Goal: Transaction & Acquisition: Purchase product/service

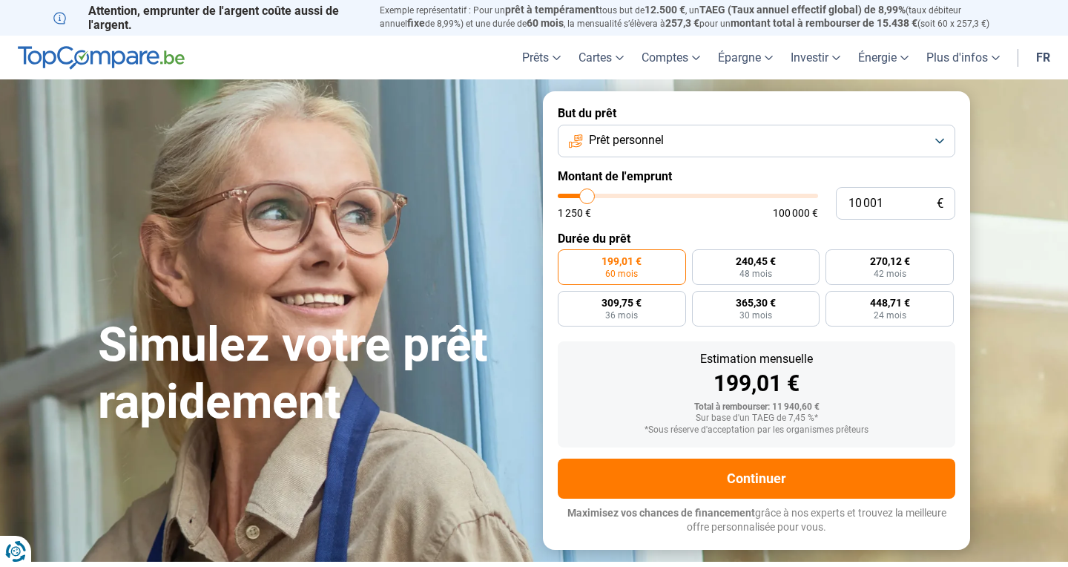
type input "11 750"
type input "11750"
type input "13 000"
type input "13000"
type input "15 250"
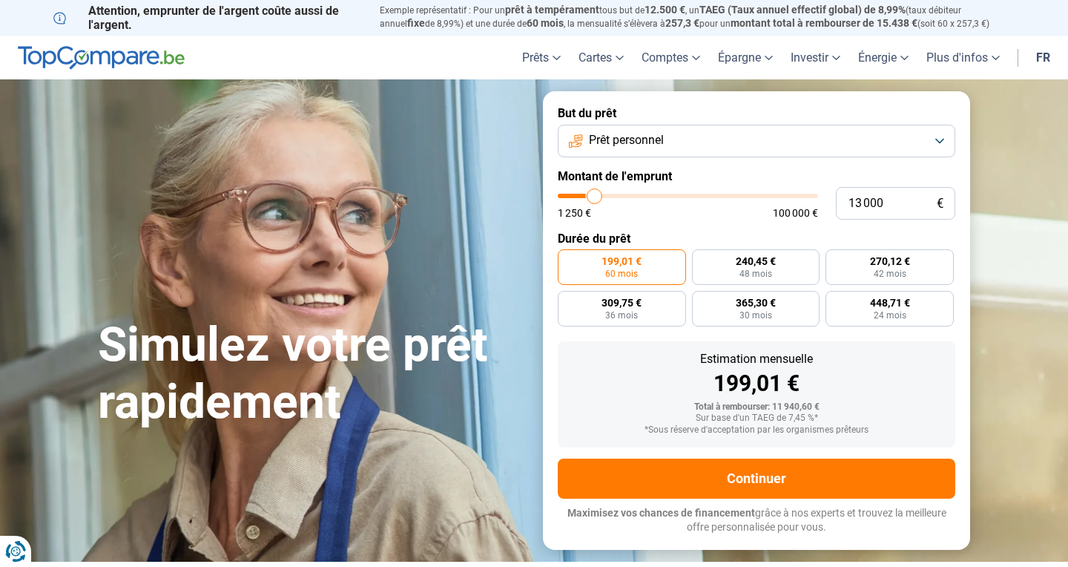
type input "15250"
type input "17 000"
type input "17000"
type input "18 500"
type input "18500"
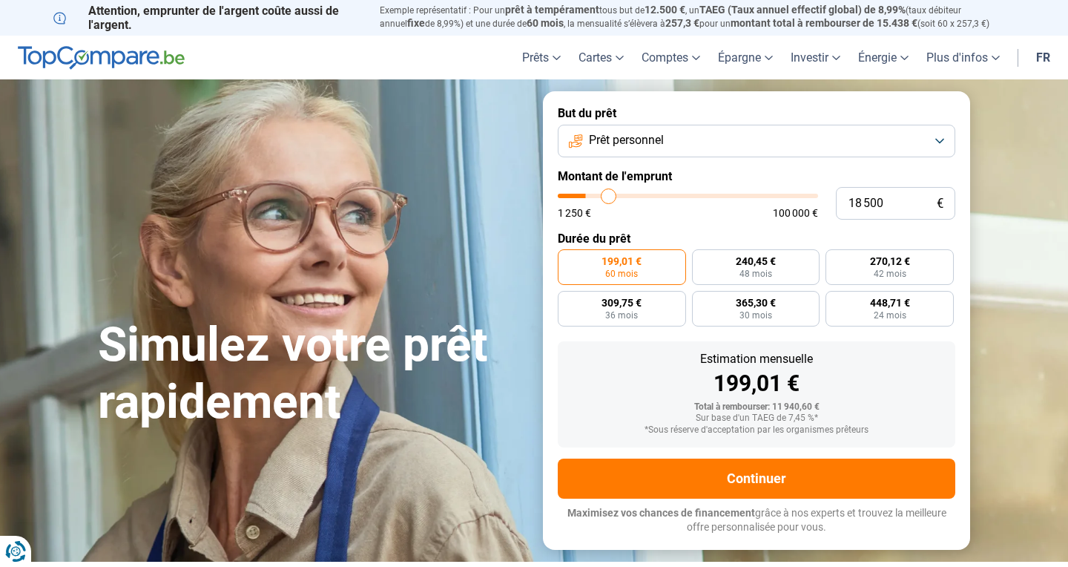
type input "20 500"
type input "20500"
type input "22 250"
type input "22250"
type input "23 250"
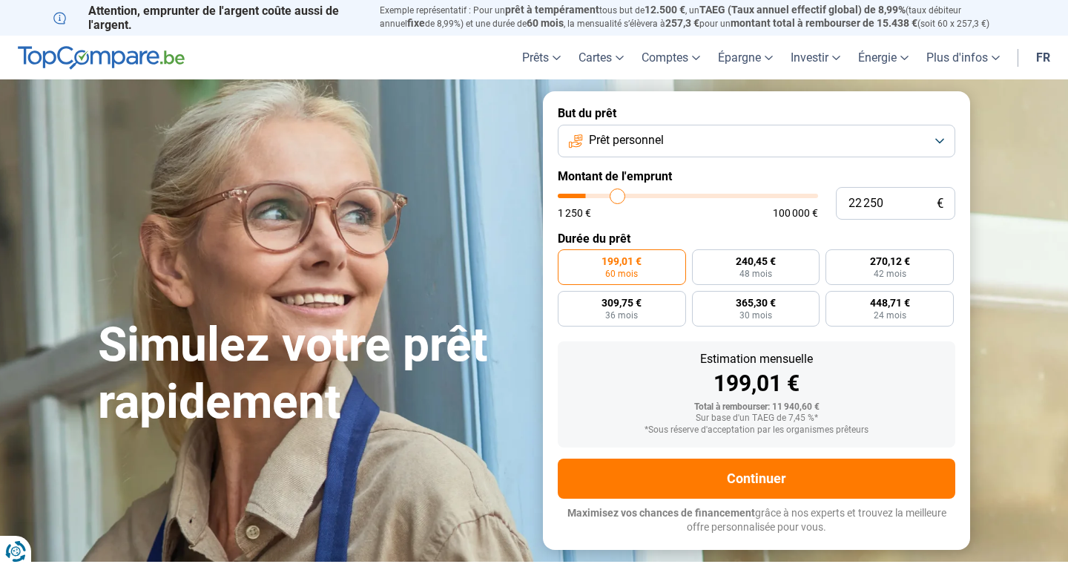
type input "23250"
type input "24 000"
type input "24000"
type input "25 000"
type input "25000"
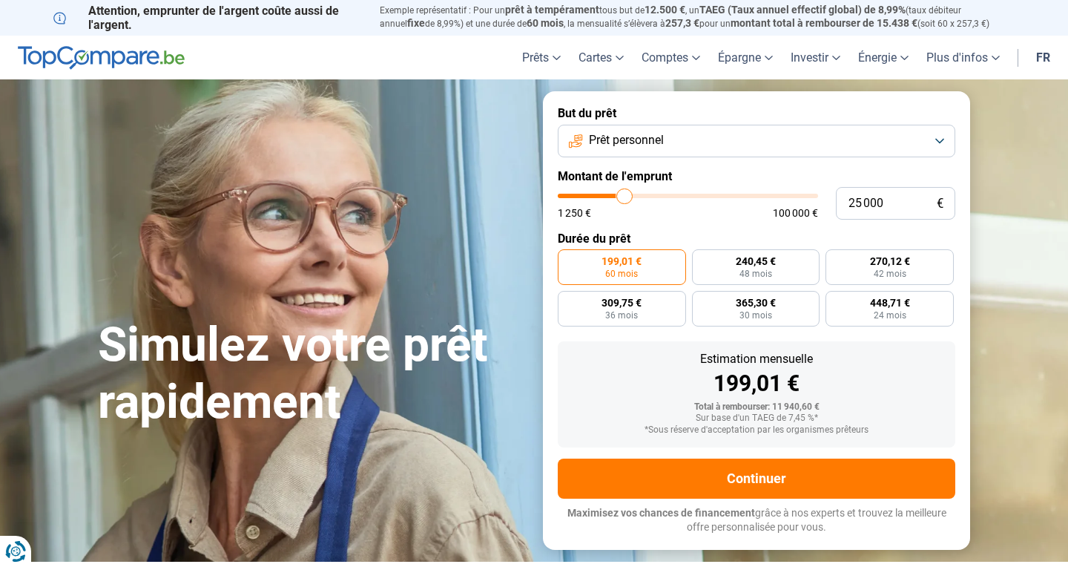
type input "26 000"
type input "26000"
type input "27 000"
type input "27000"
type input "28 000"
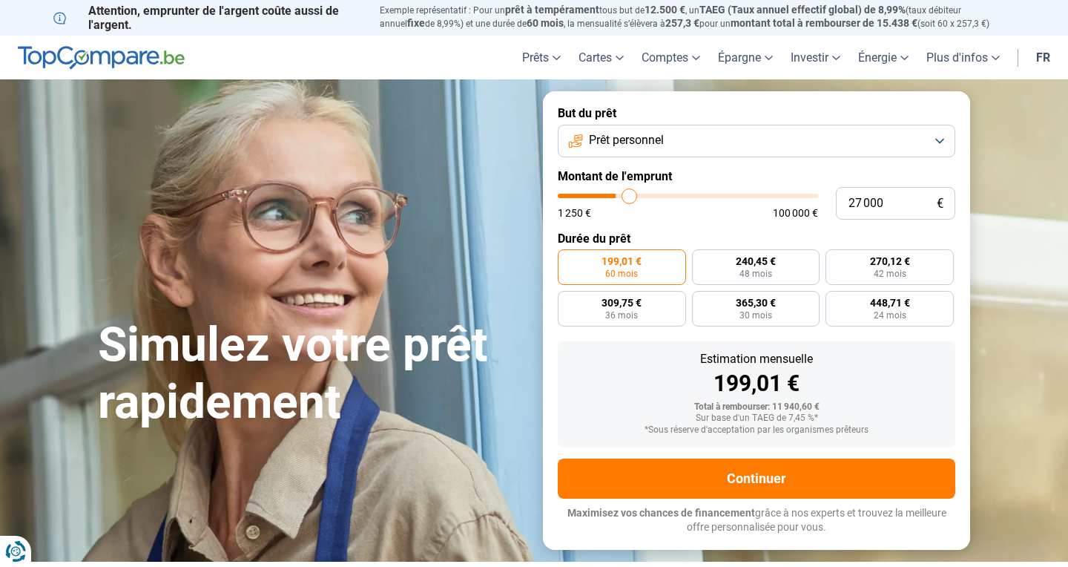
type input "28000"
type input "29 000"
type input "29000"
type input "29 500"
type input "29500"
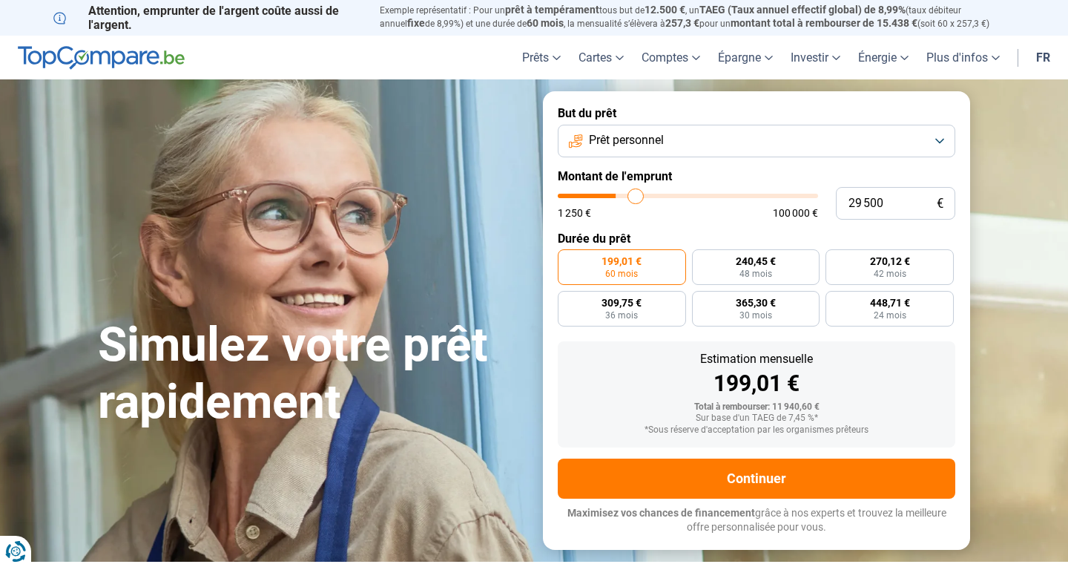
type input "30 000"
type input "30000"
type input "30 500"
type input "30500"
type input "30 750"
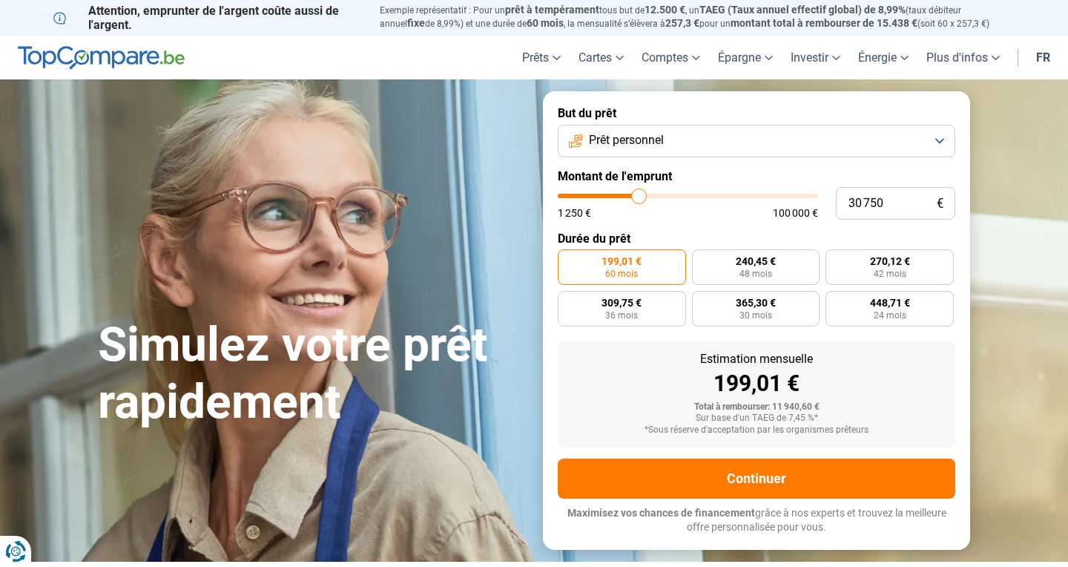
drag, startPoint x: 592, startPoint y: 198, endPoint x: 639, endPoint y: 202, distance: 46.9
type input "30750"
click at [639, 198] on input "range" at bounding box center [688, 196] width 260 height 4
radio input "false"
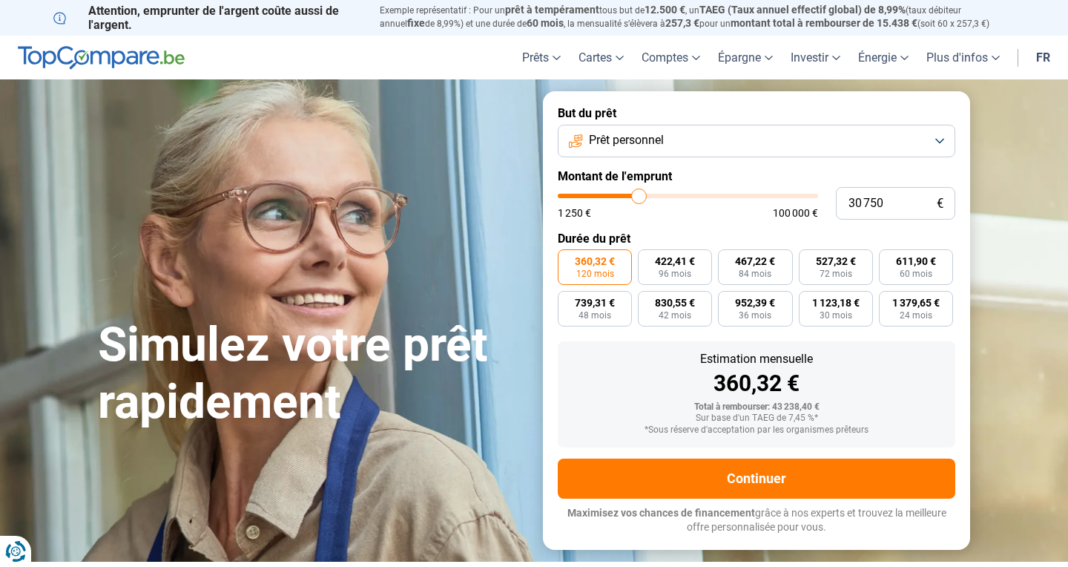
type input "30 500"
type input "30500"
type input "30 000"
type input "30000"
type input "29 750"
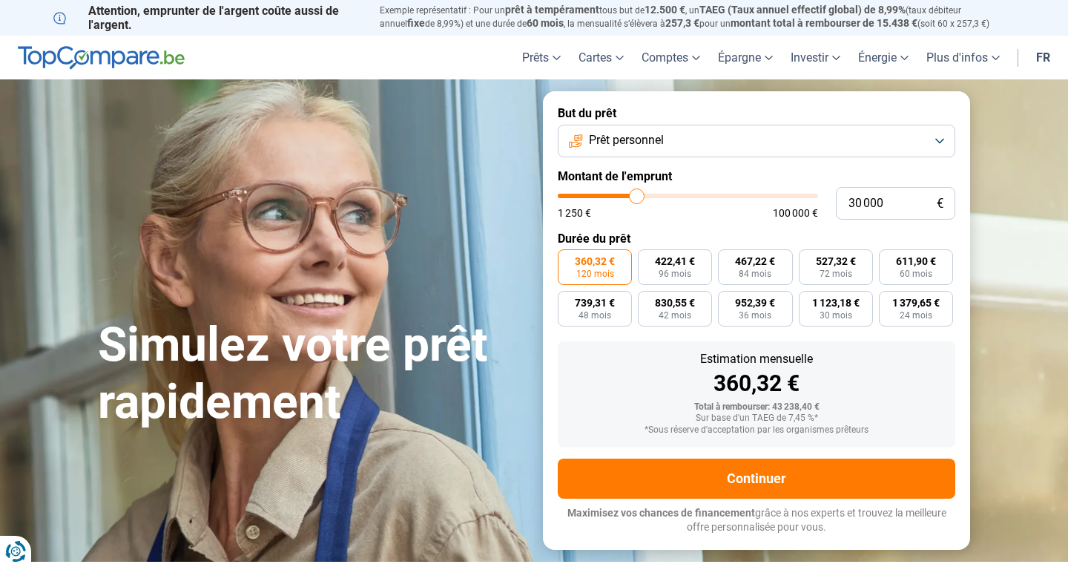
type input "29750"
type input "29 000"
type input "29000"
type input "28 250"
type input "28250"
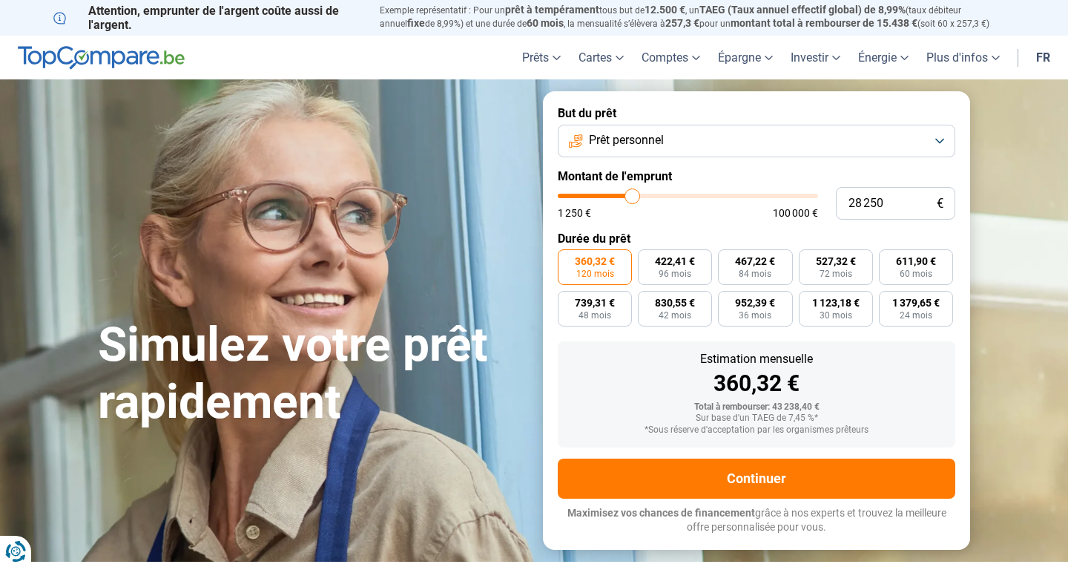
type input "27 000"
type input "27000"
type input "26 250"
type input "26250"
type input "25 500"
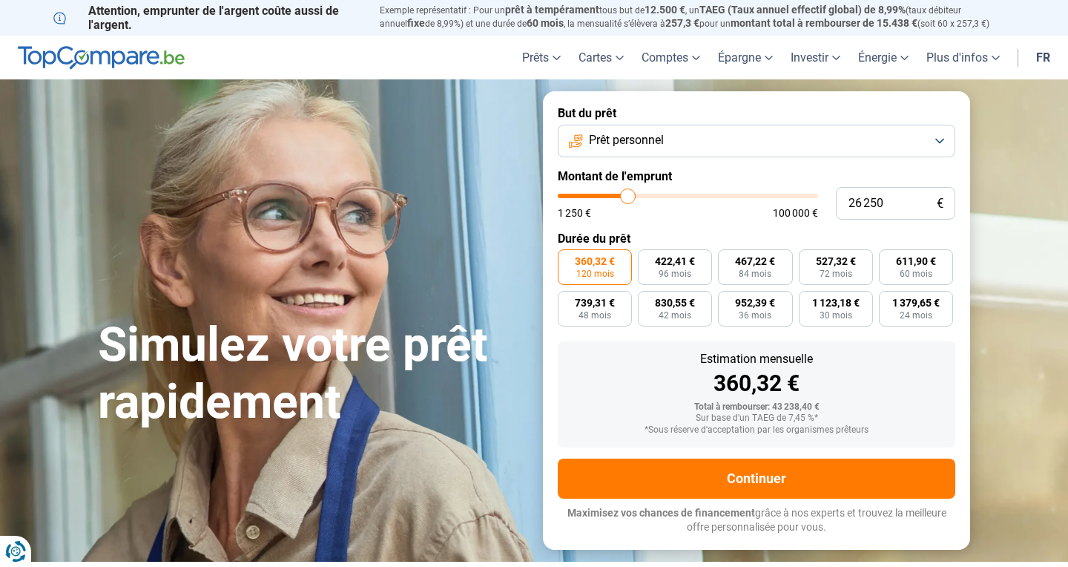
type input "25500"
type input "25 000"
type input "25000"
type input "24 500"
type input "24500"
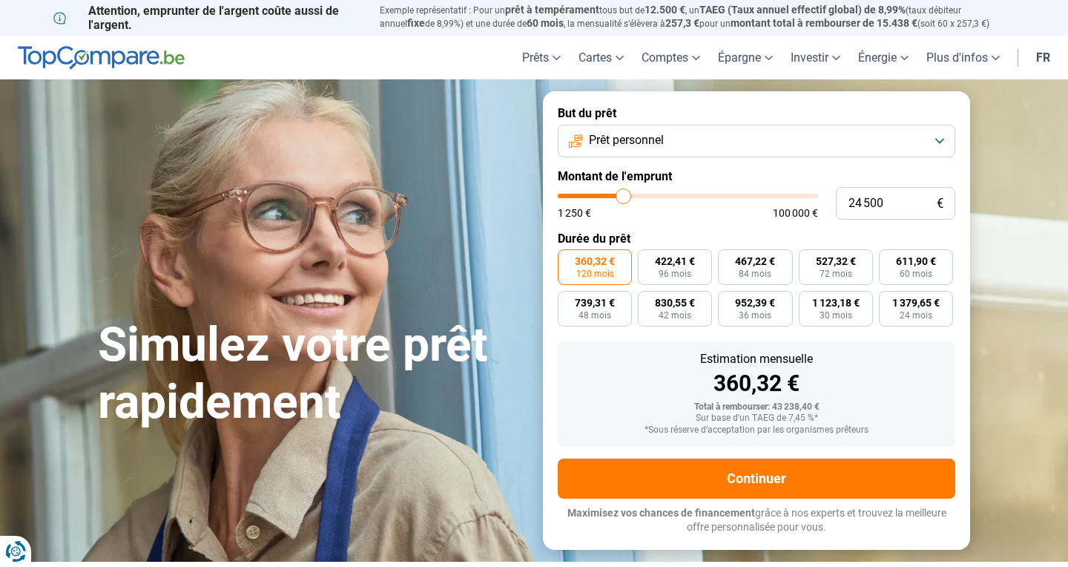
type input "23 750"
type input "23750"
type input "23 500"
type input "23500"
type input "24 000"
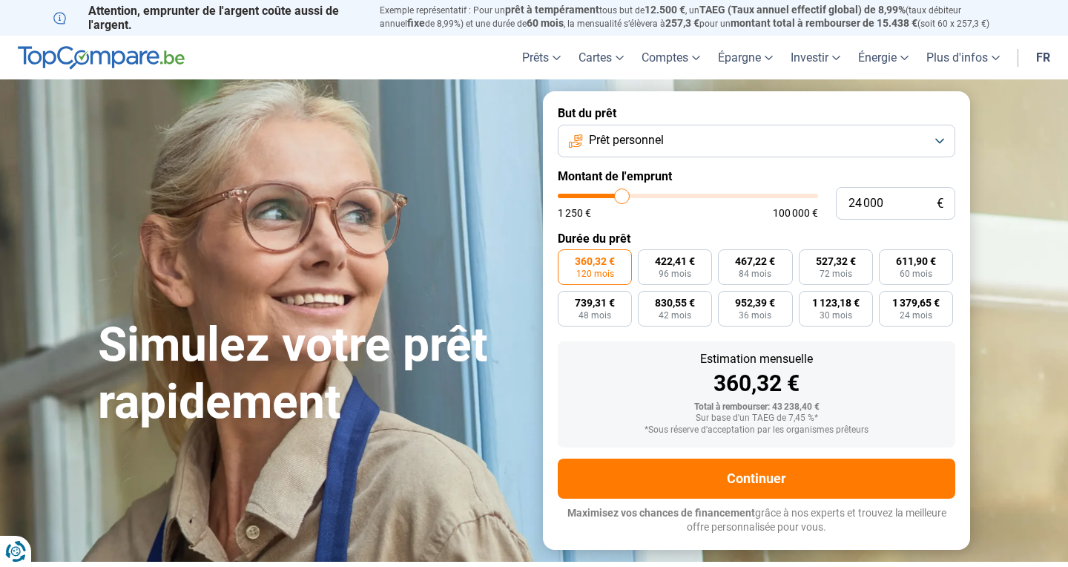
drag, startPoint x: 639, startPoint y: 202, endPoint x: 622, endPoint y: 200, distance: 16.4
type input "24000"
click at [622, 198] on input "range" at bounding box center [688, 196] width 260 height 4
type input "23 750"
type input "23750"
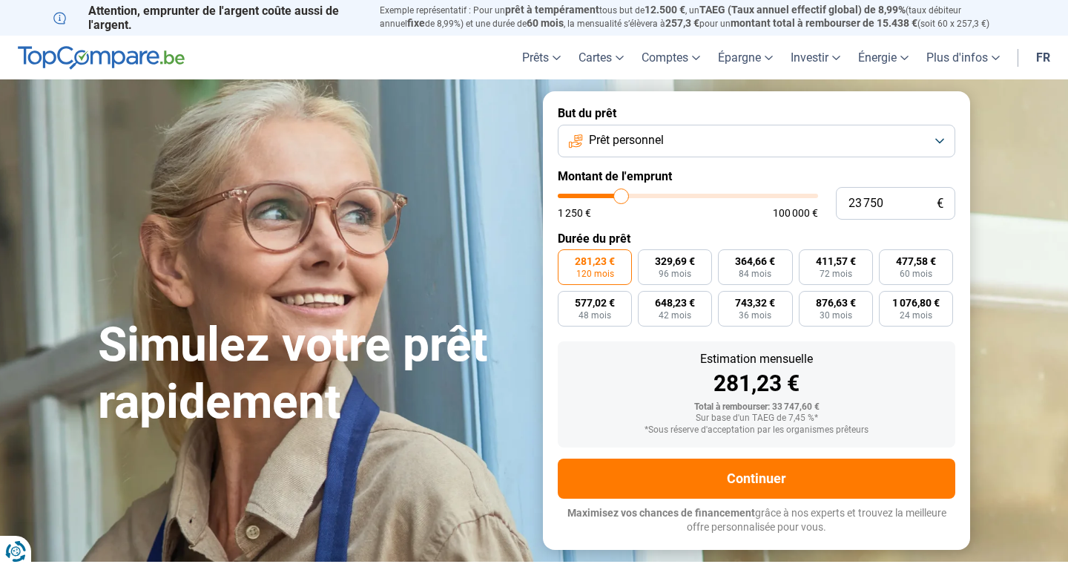
type input "23 500"
type input "23500"
type input "23 250"
type input "23250"
type input "23 000"
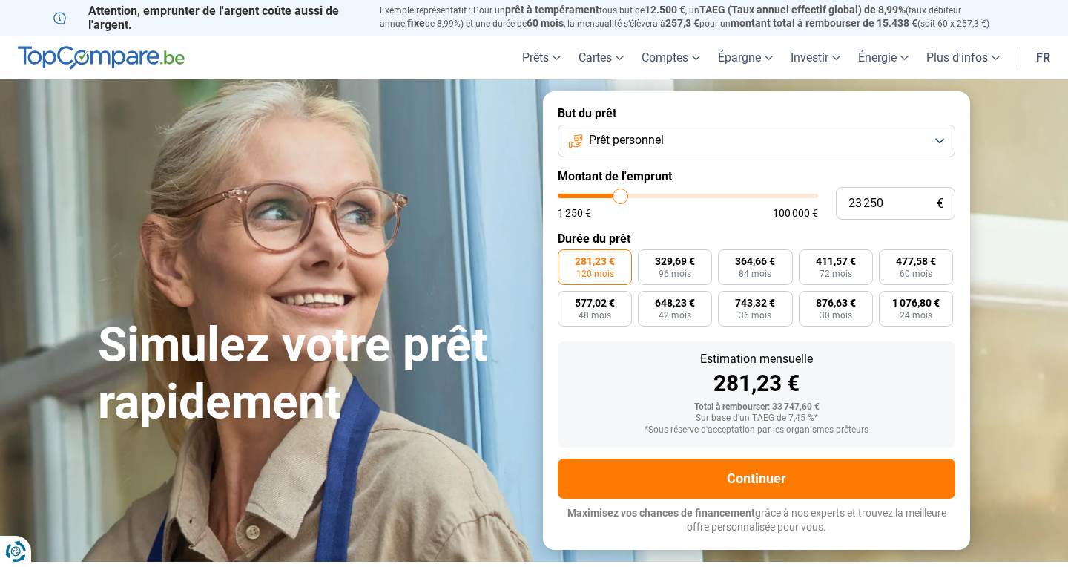
type input "23000"
type input "23 250"
type input "23250"
type input "23 500"
type input "23500"
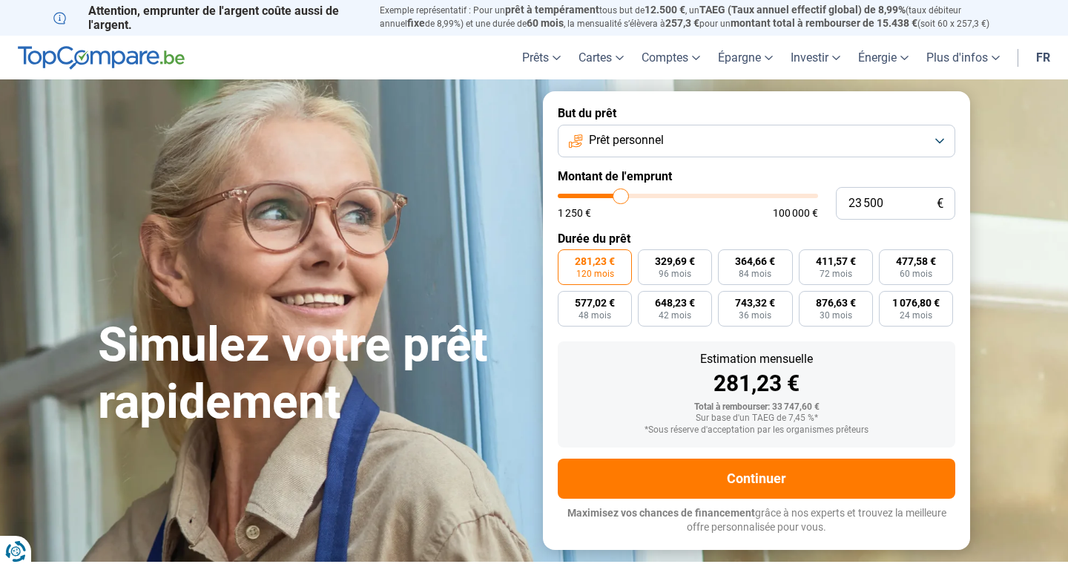
type input "23 750"
type input "23750"
click at [622, 198] on input "range" at bounding box center [688, 196] width 260 height 4
type input "23 500"
type input "23500"
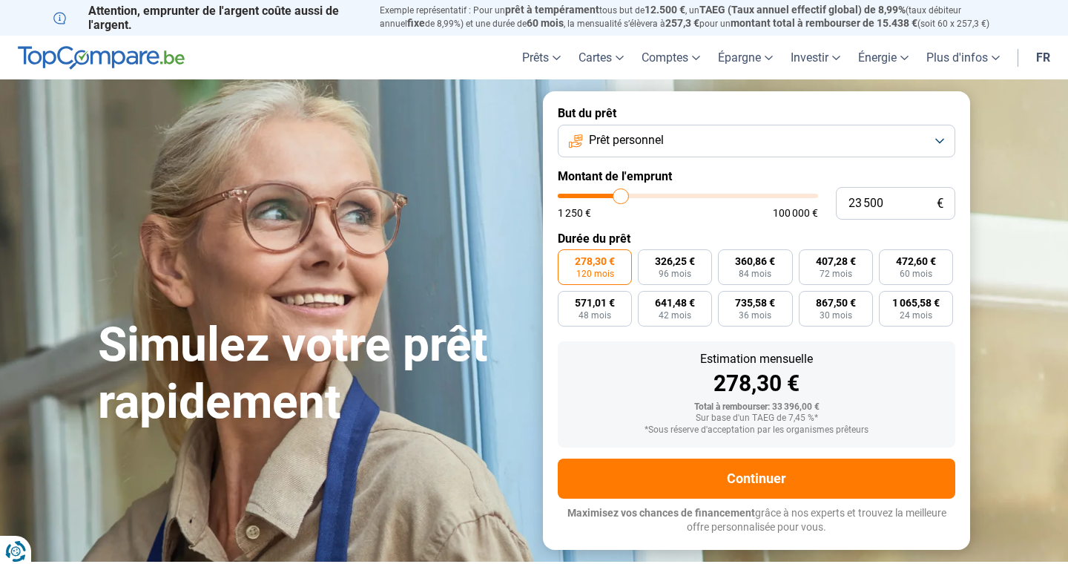
type input "23 250"
type input "23250"
type input "23 000"
type input "23000"
type input "22 500"
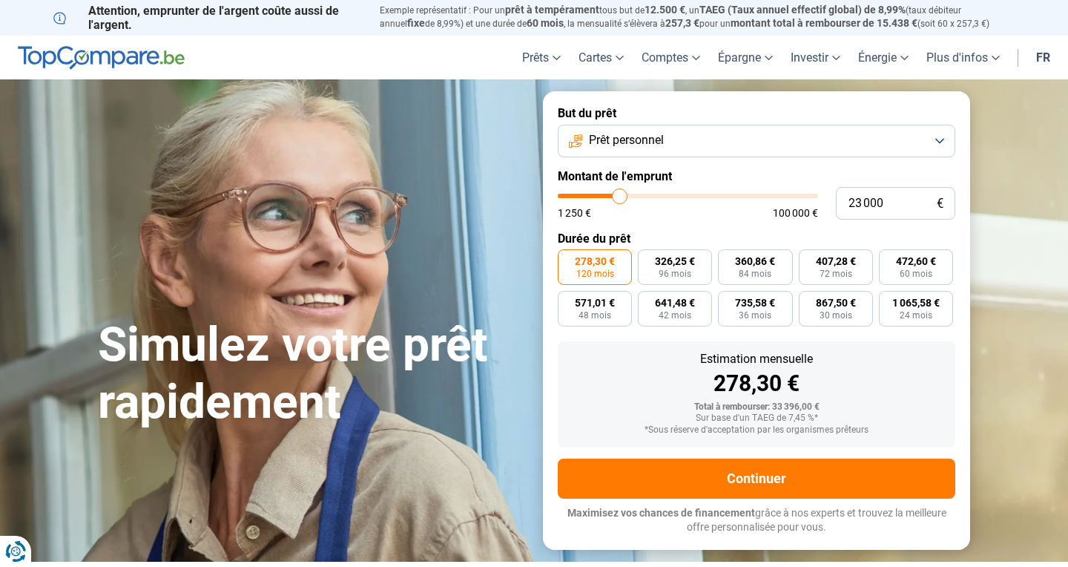
type input "22500"
type input "22 250"
type input "22250"
click at [618, 198] on input "range" at bounding box center [688, 196] width 260 height 4
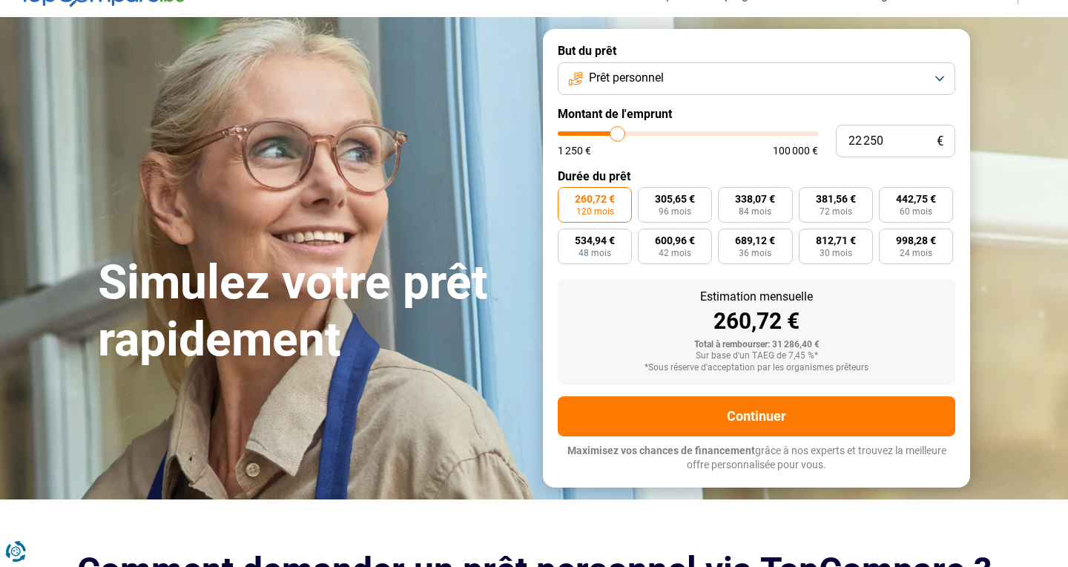
scroll to position [71, 0]
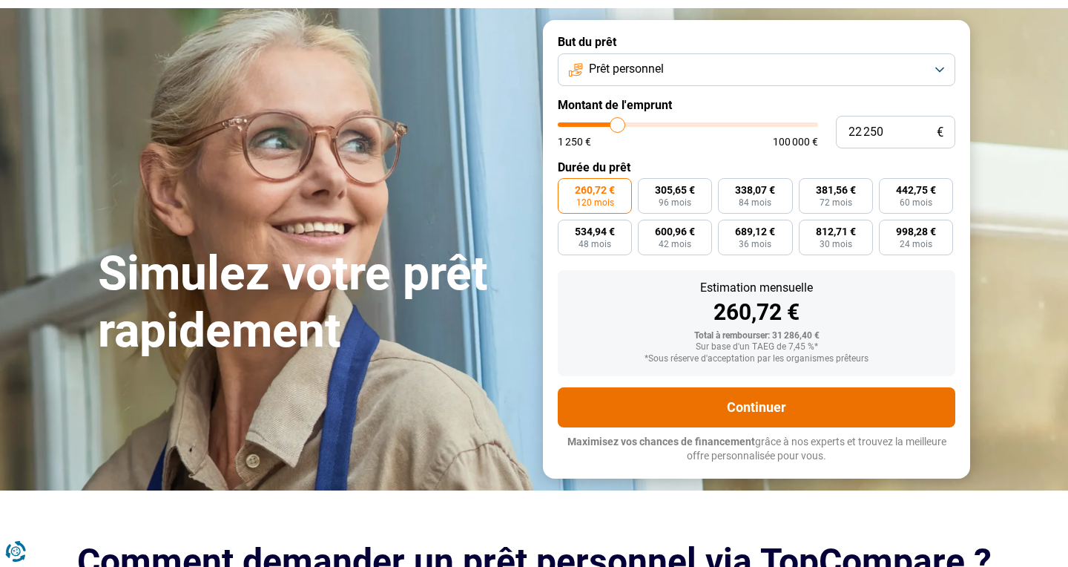
click at [732, 401] on button "Continuer" at bounding box center [757, 407] width 398 height 40
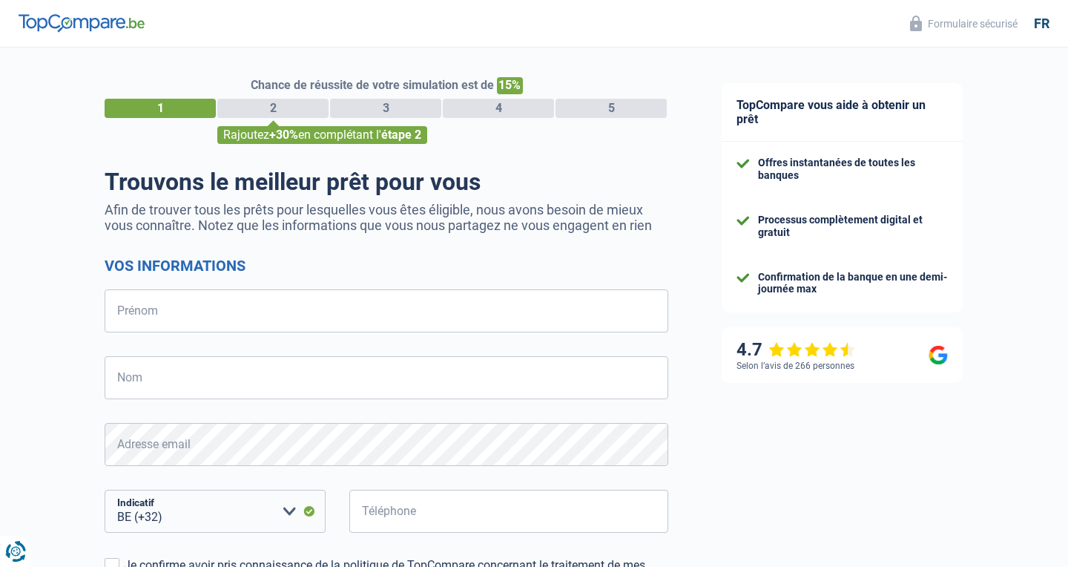
select select "32"
click at [243, 315] on input "Prénom" at bounding box center [387, 310] width 564 height 43
type input "marion"
click at [219, 377] on input "Nom" at bounding box center [387, 377] width 564 height 43
type input "guillard"
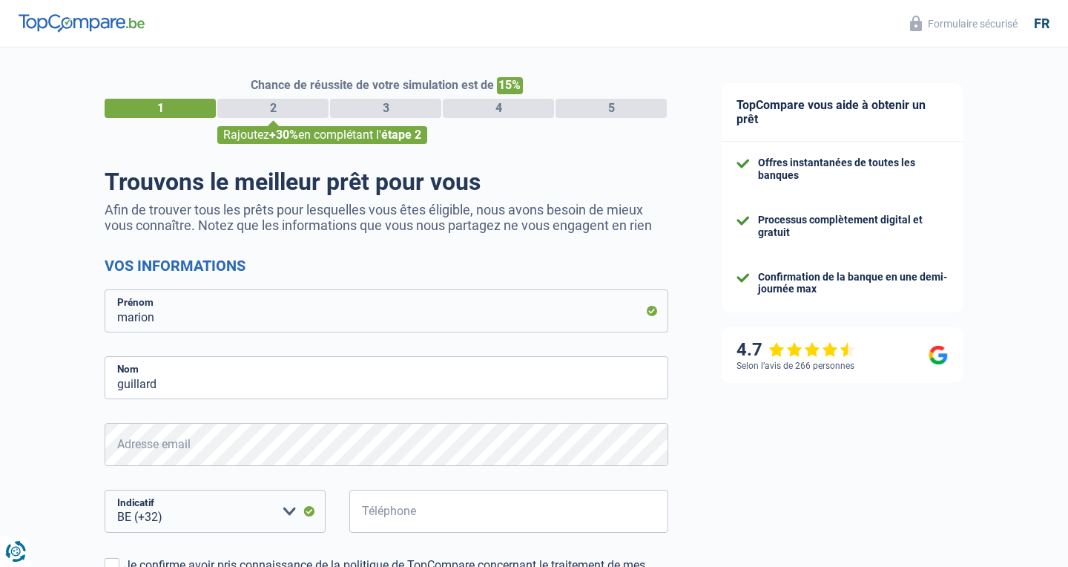
click at [35, 434] on div "Chance de réussite de votre simulation est de 15% 1 2 3 4 5 Rajoutez +30% en co…" at bounding box center [347, 421] width 695 height 759
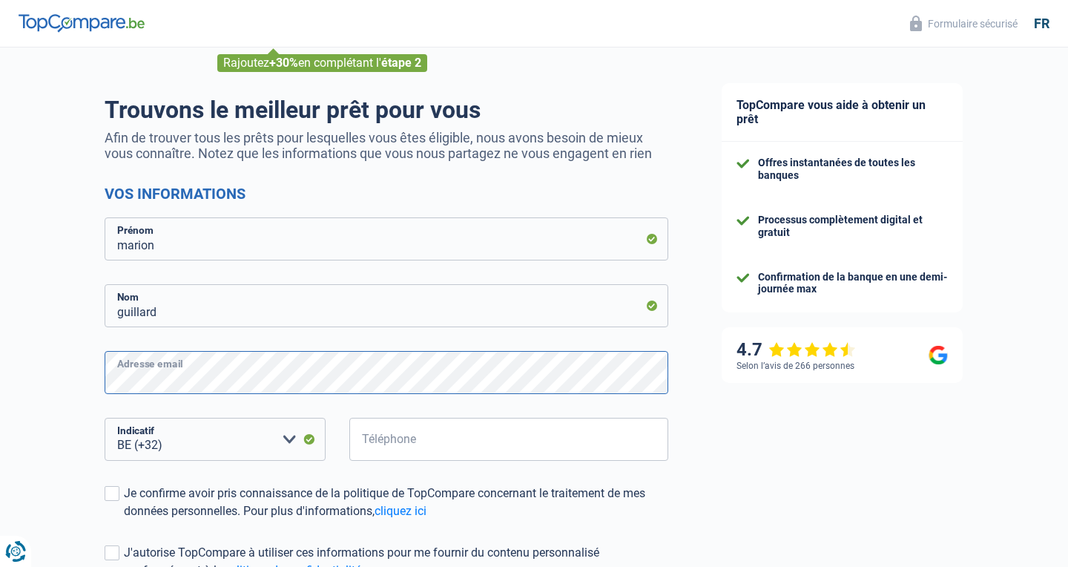
scroll to position [74, 0]
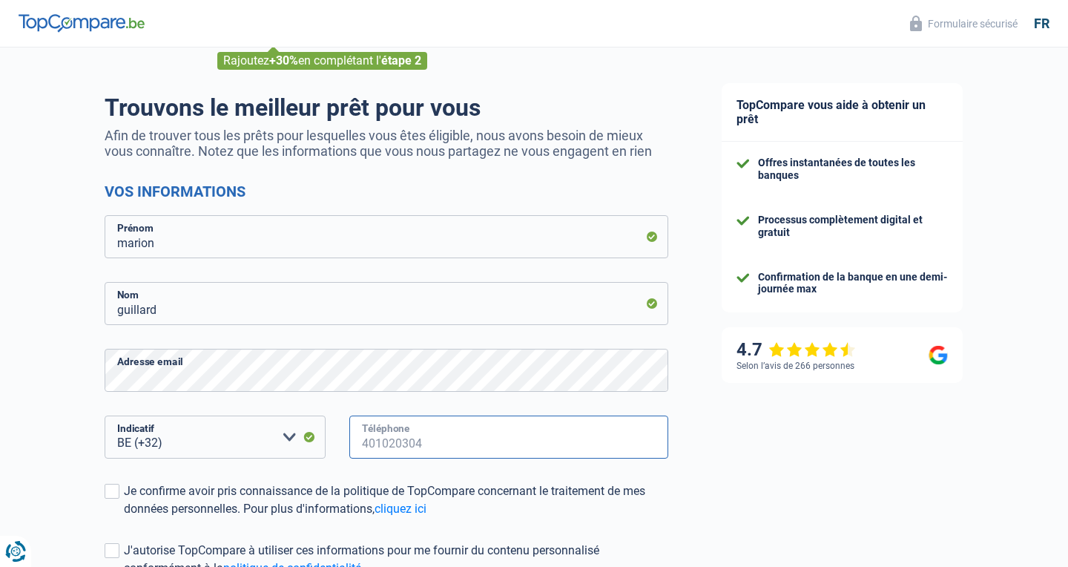
click at [408, 427] on input "Téléphone" at bounding box center [508, 436] width 319 height 43
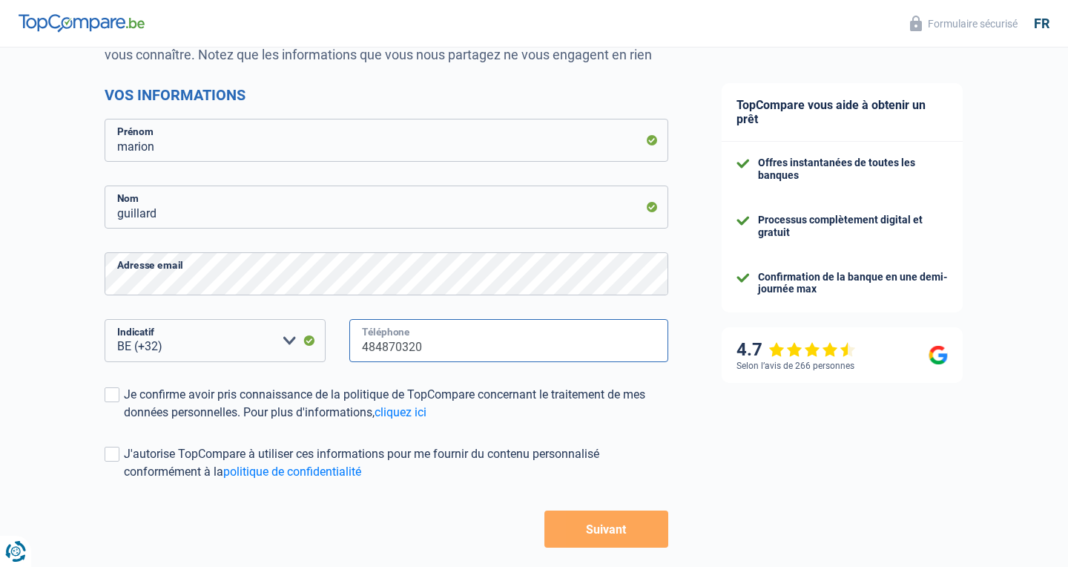
scroll to position [172, 0]
type input "484870320"
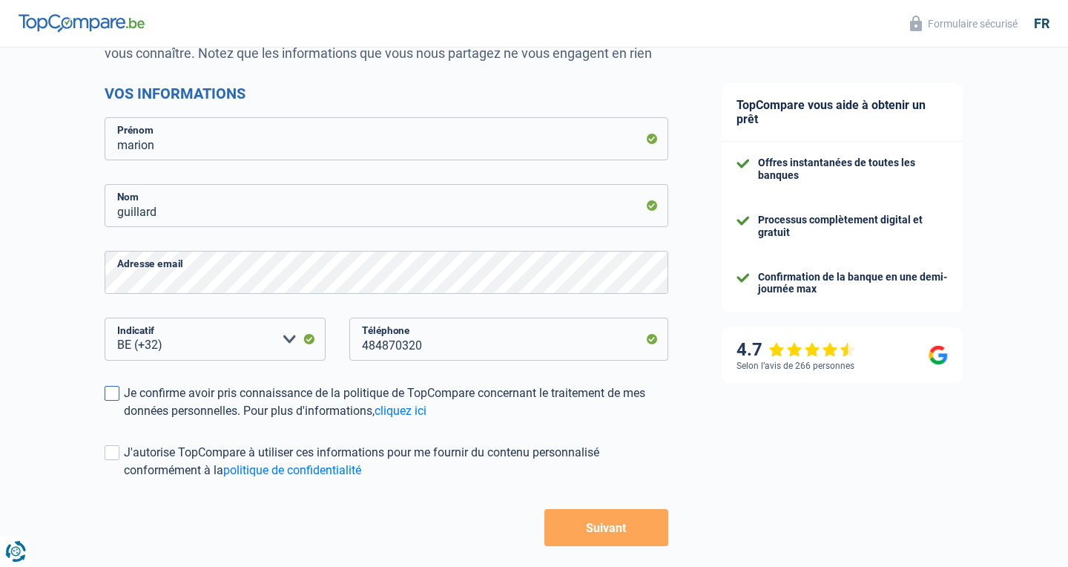
click at [111, 394] on span at bounding box center [112, 393] width 15 height 15
click at [124, 420] on input "Je confirme avoir pris connaissance de la politique de TopCompare concernant le…" at bounding box center [124, 420] width 0 height 0
checkbox input "true"
click at [625, 530] on button "Suivant" at bounding box center [607, 527] width 124 height 37
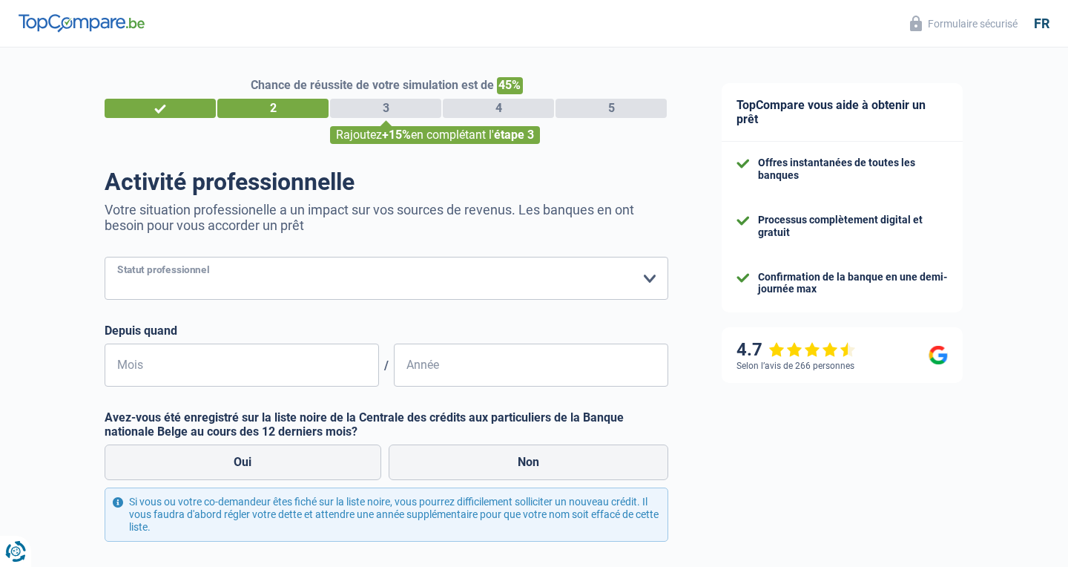
click at [105, 257] on select "Ouvrier Employé privé Employé public Invalide Indépendant Pensionné Chômeur Mut…" at bounding box center [387, 278] width 564 height 43
select select "independent"
click option "Indépendant" at bounding box center [0, 0] width 0 height 0
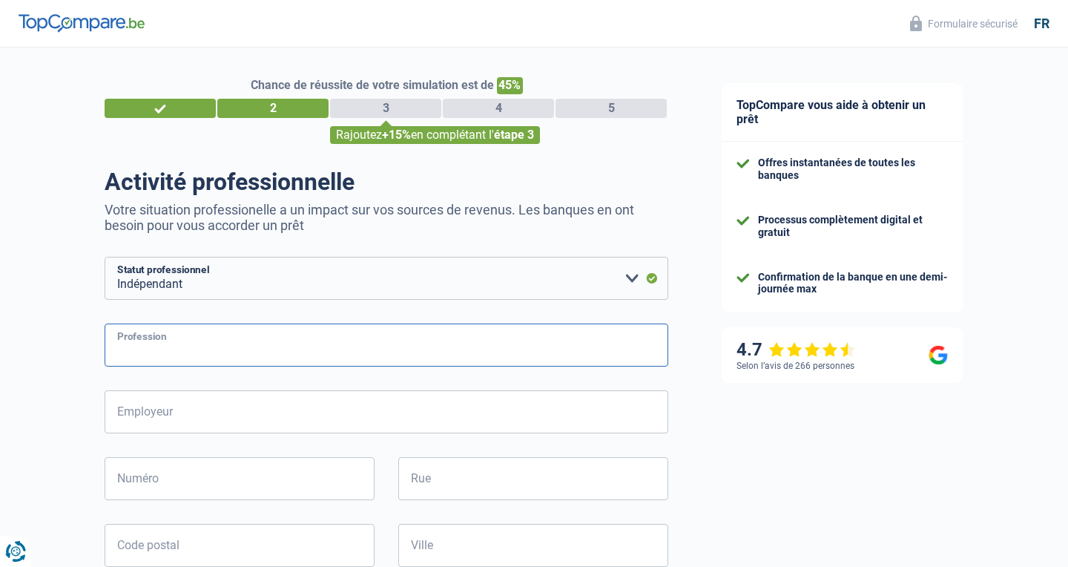
click at [290, 347] on input "Profession" at bounding box center [387, 344] width 564 height 43
type input "A"
type input "cineaste"
click at [165, 429] on input "Employeur" at bounding box center [387, 411] width 564 height 43
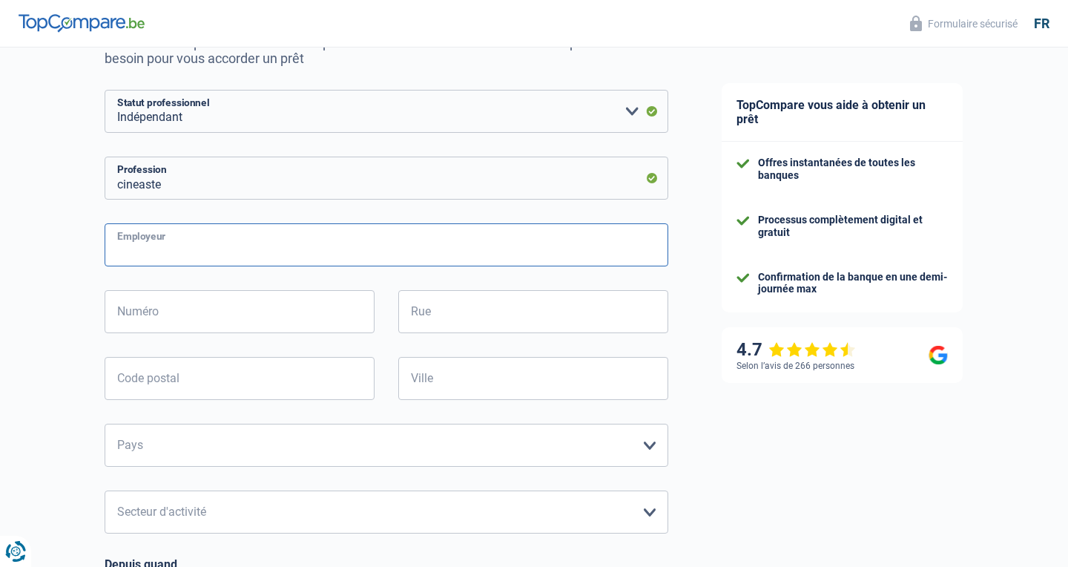
scroll to position [288, 0]
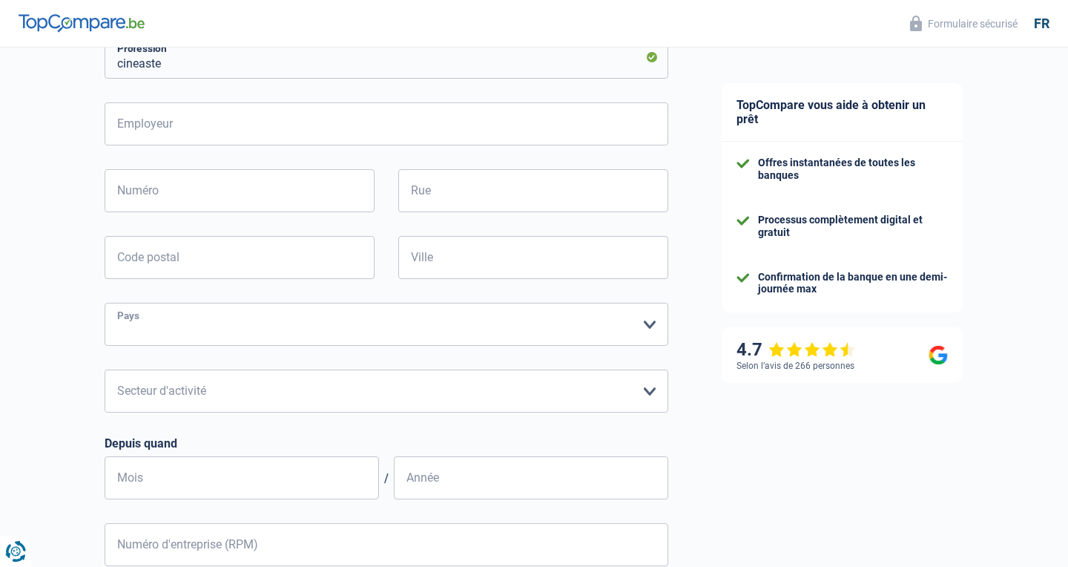
click at [105, 303] on select "Belgique Luxembourg Veuillez sélectionner une option" at bounding box center [387, 324] width 564 height 43
select select "BE"
click option "Belgique" at bounding box center [0, 0] width 0 height 0
click at [105, 369] on select "Agriculture/Pêche Industrie Horeca Courier/Fitness/Taxi Construction Banques/As…" at bounding box center [387, 390] width 564 height 43
select select "otherInstitutions"
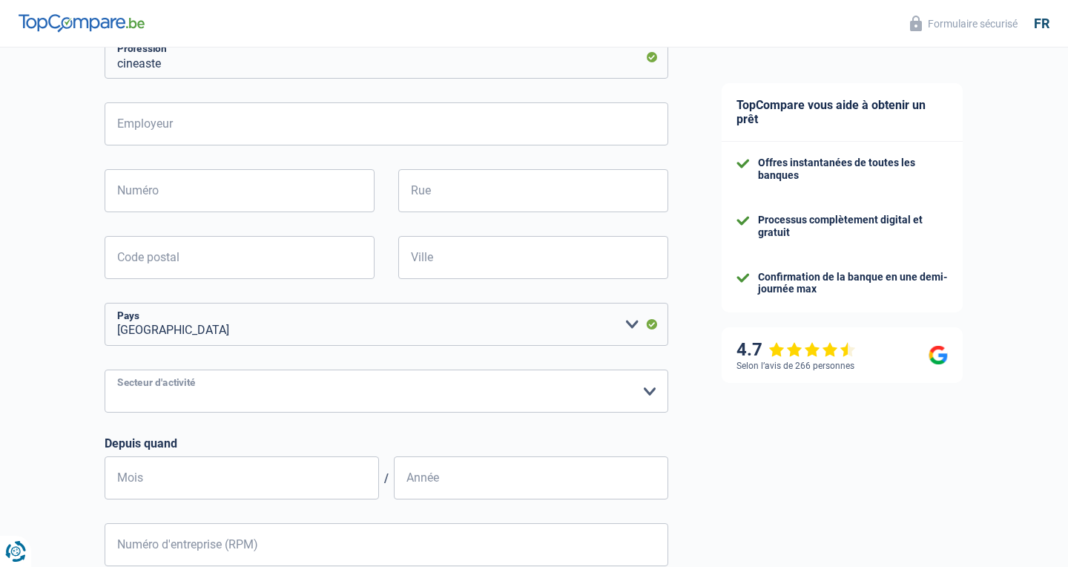
click option "Autres institutions internationales" at bounding box center [0, 0] width 0 height 0
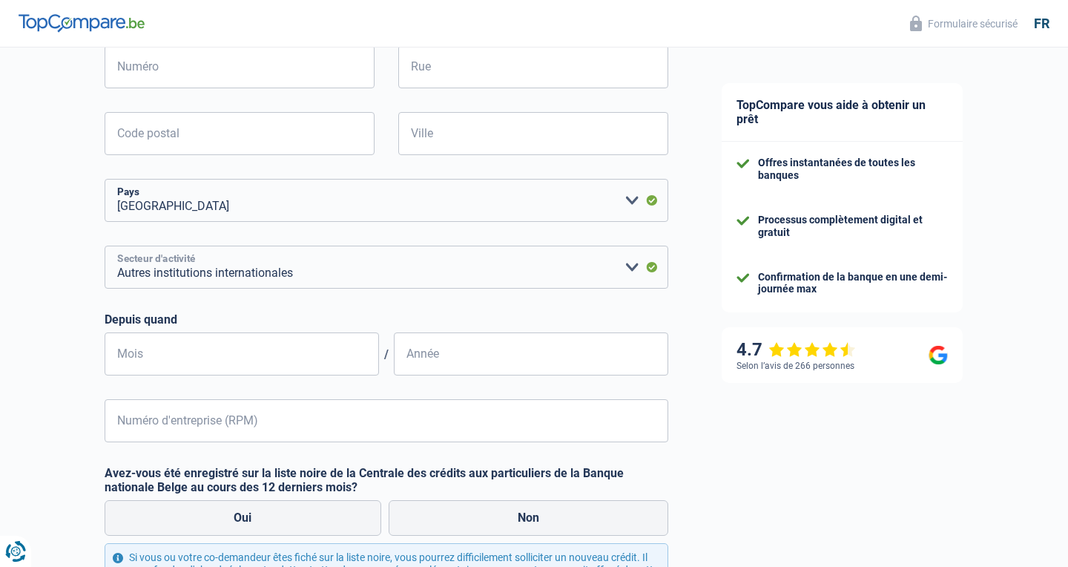
scroll to position [559, 0]
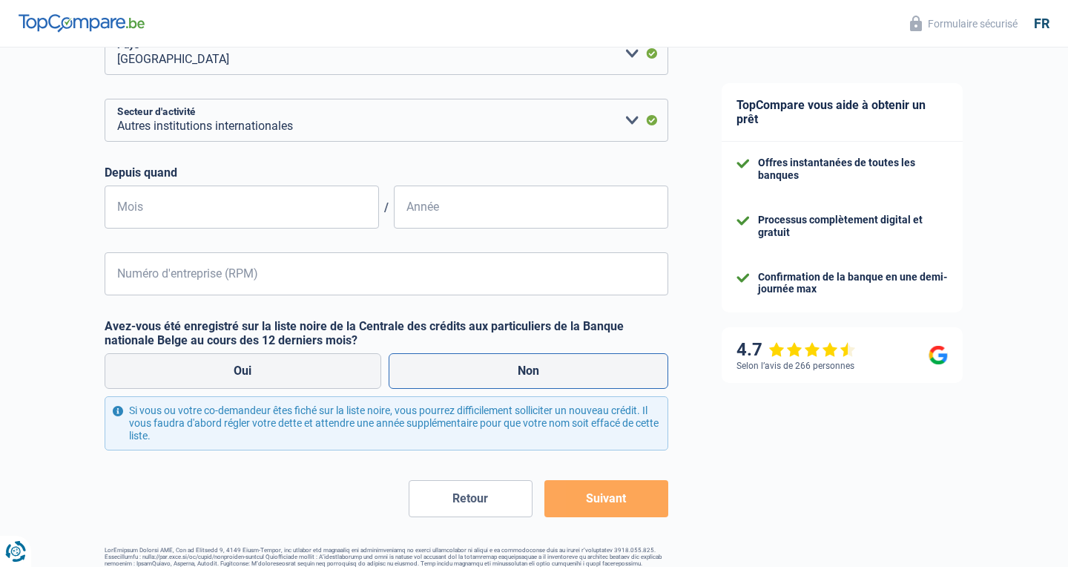
click at [525, 369] on label "Non" at bounding box center [529, 371] width 280 height 36
click at [525, 369] on input "Non" at bounding box center [529, 371] width 280 height 36
radio input "true"
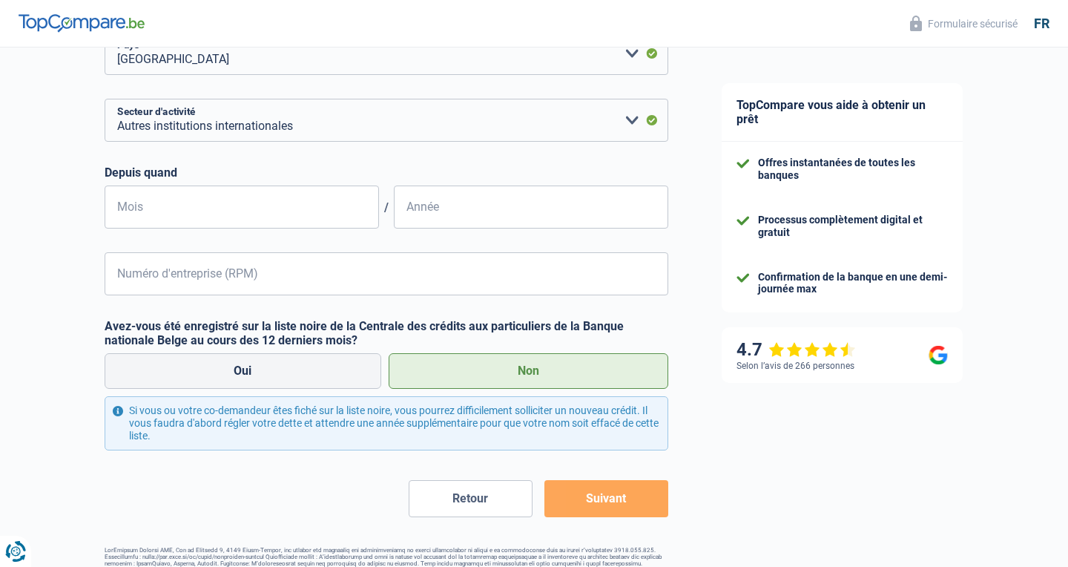
click at [619, 507] on button "Suivant" at bounding box center [607, 498] width 124 height 37
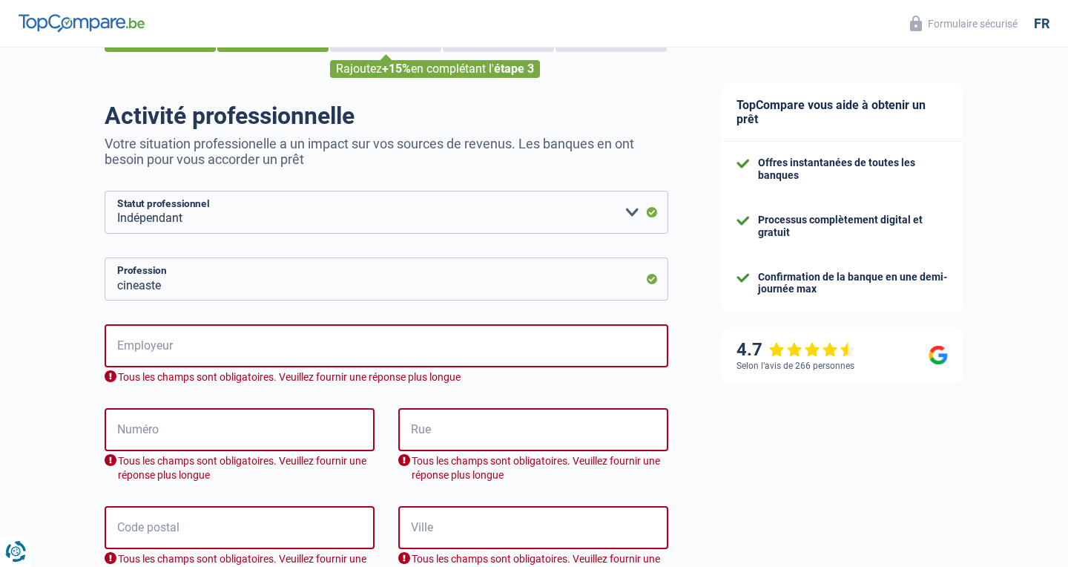
scroll to position [52, 0]
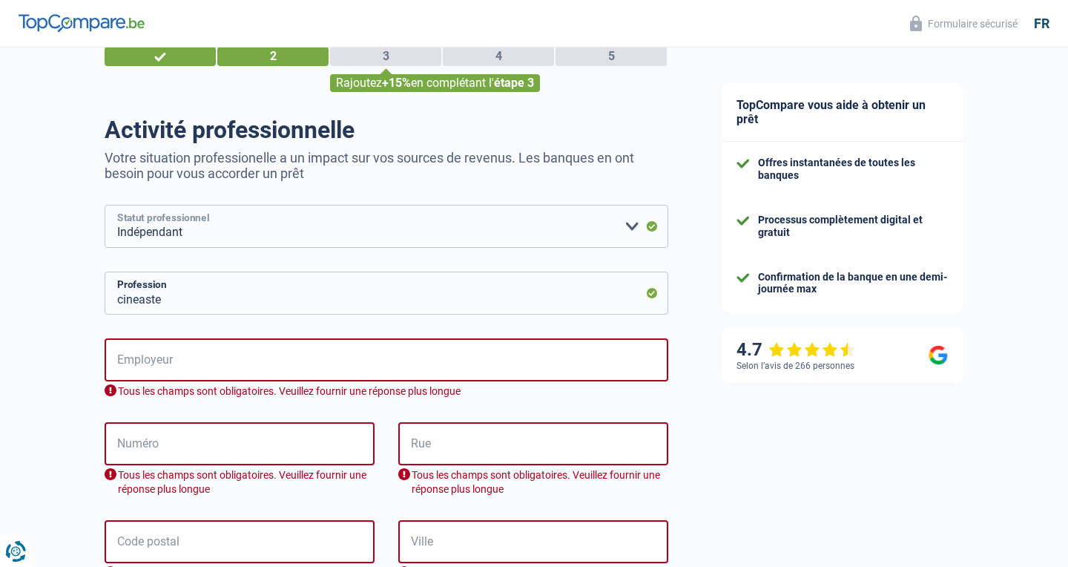
select select "cpasMargin"
click option "Allocataire sécurité/Intégration social (SPF Sécurité Sociale, CPAS)" at bounding box center [0, 0] width 0 height 0
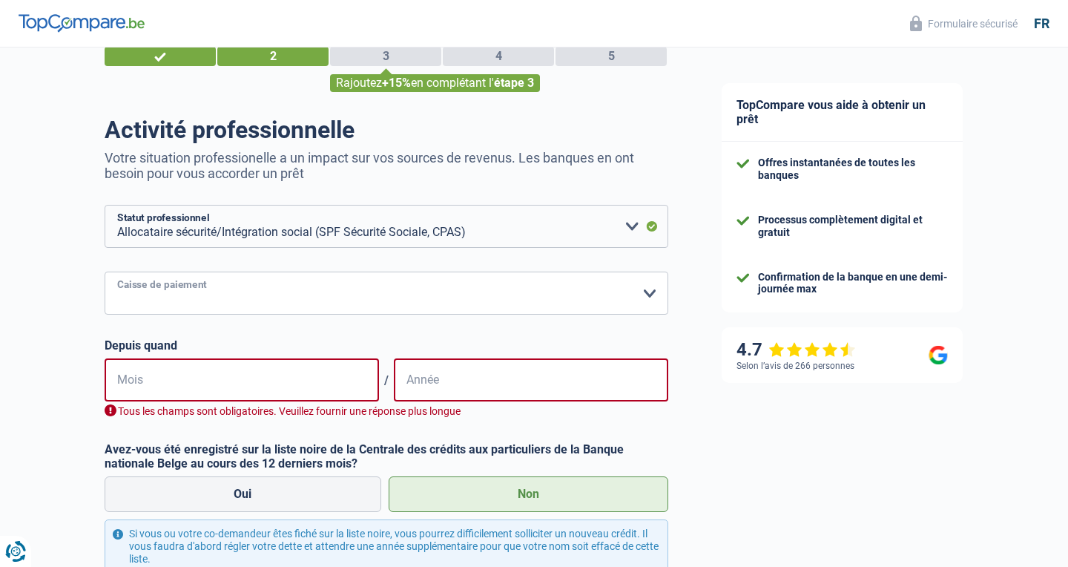
click at [105, 272] on select "SPF Sécurité Sociale Autre Veuillez sélectionner une option" at bounding box center [387, 293] width 564 height 43
select select "other"
click option "Autre" at bounding box center [0, 0] width 0 height 0
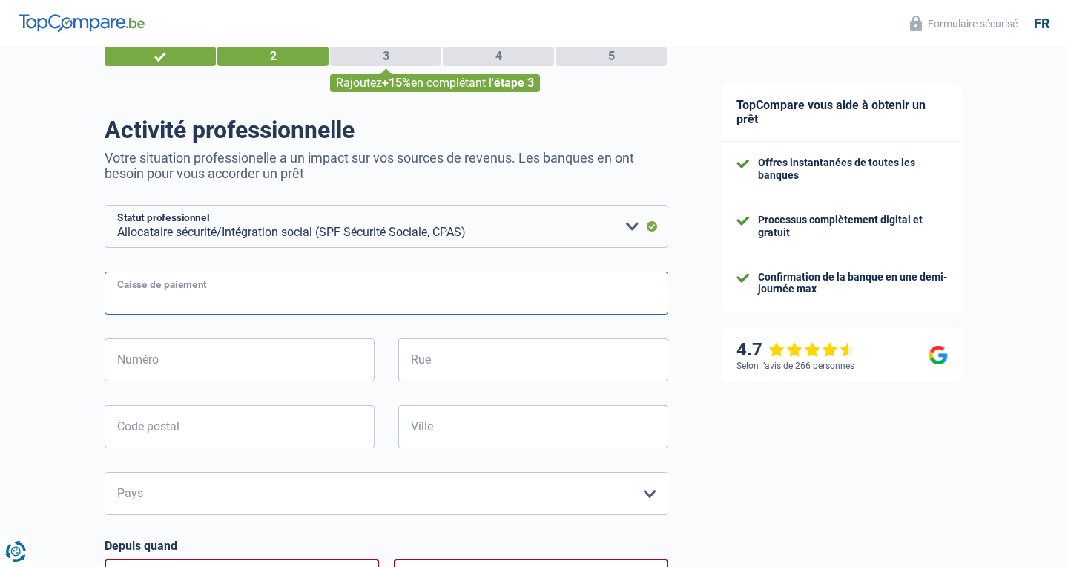
click at [238, 312] on input "Caisse de paiement" at bounding box center [387, 293] width 564 height 43
type input "allocatoin travail des arts"
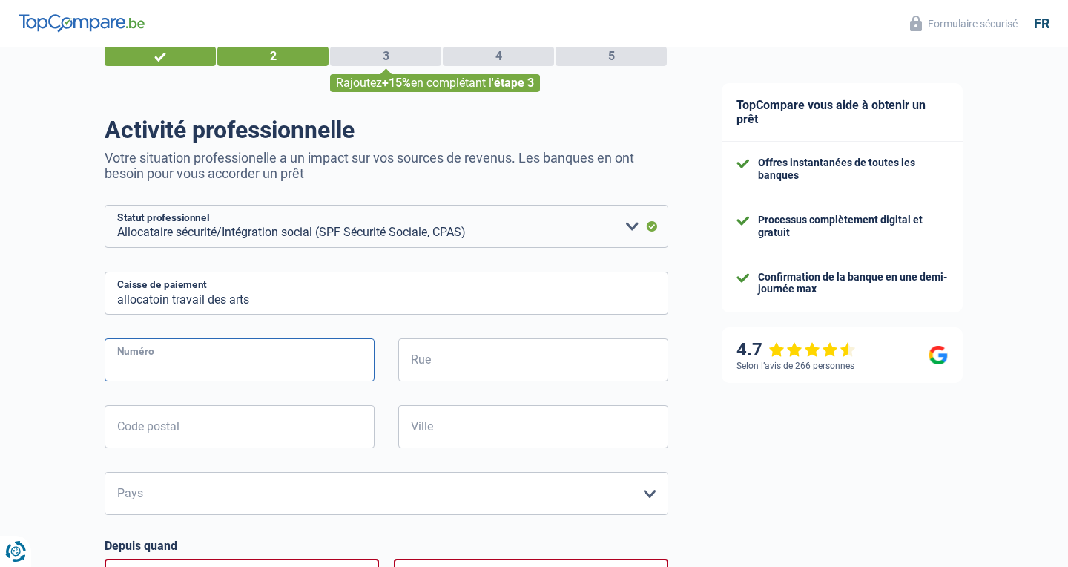
click at [199, 364] on input "Numéro" at bounding box center [240, 359] width 270 height 43
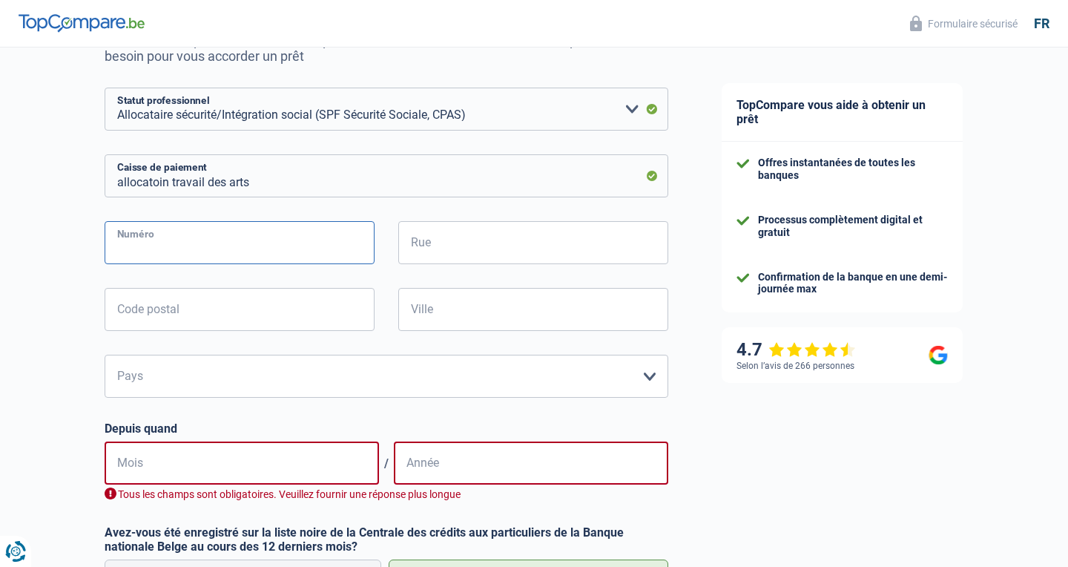
scroll to position [252, 0]
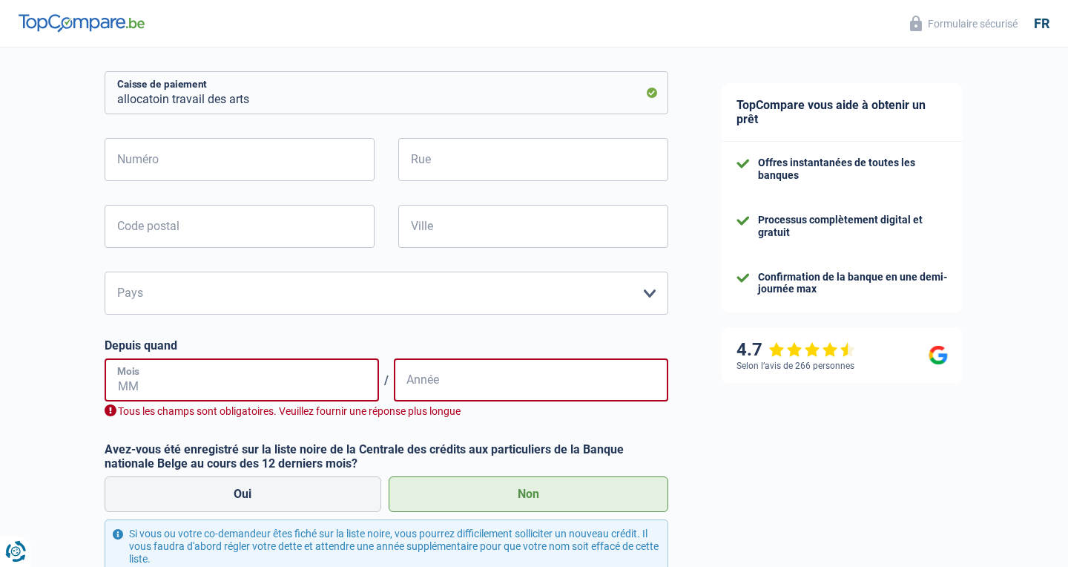
click at [199, 364] on input "Mois" at bounding box center [242, 379] width 275 height 43
type input "01"
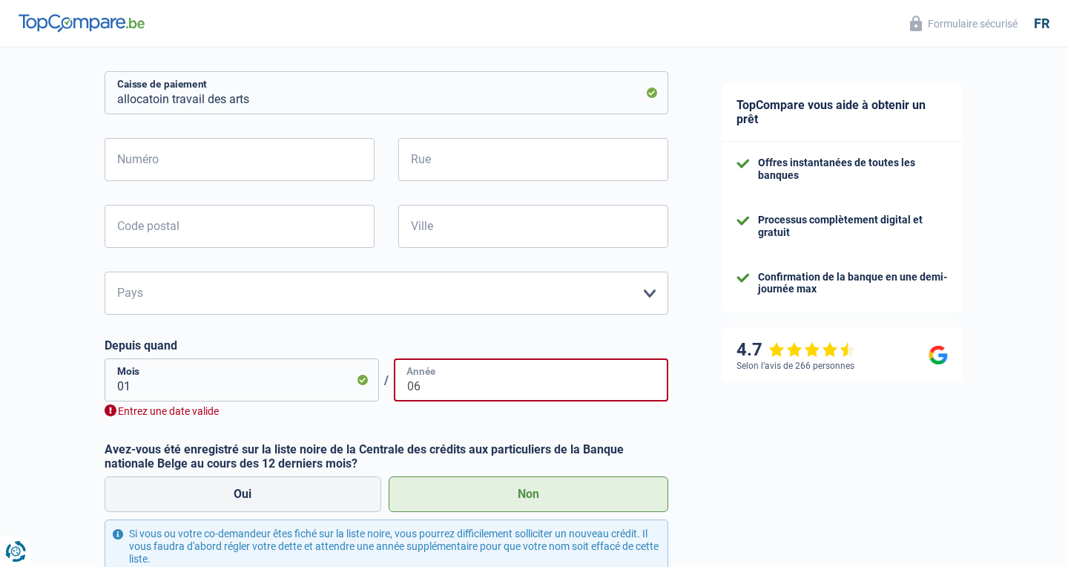
type input "0"
click at [134, 394] on input "01" at bounding box center [242, 379] width 275 height 43
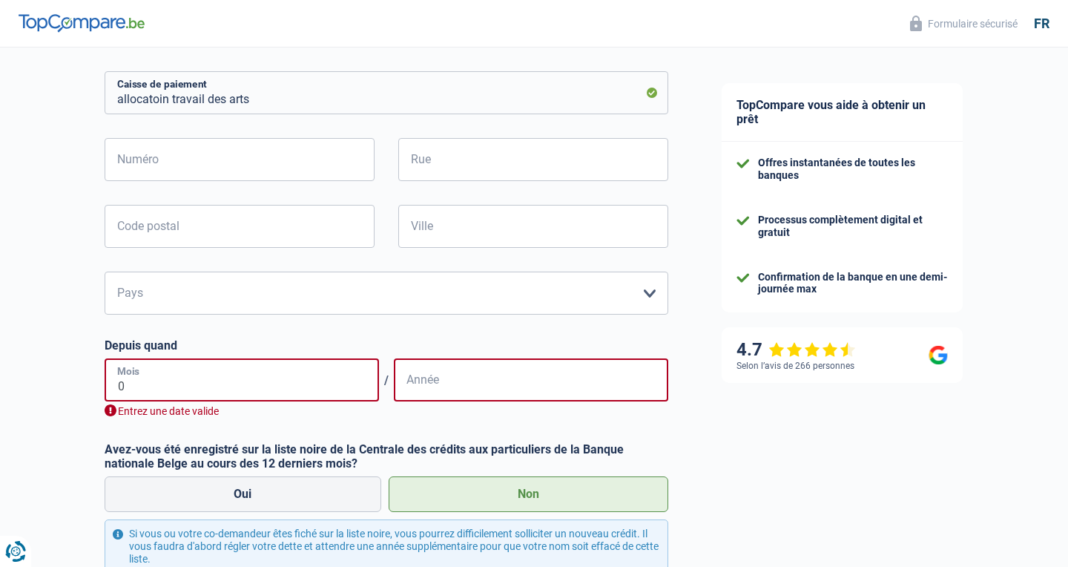
type input "05"
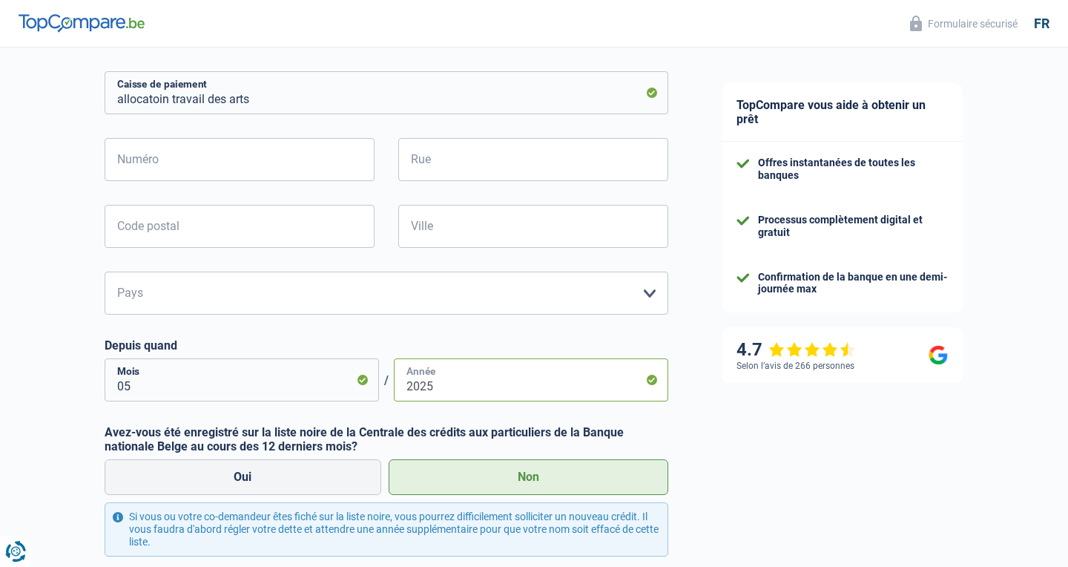
type input "2025"
click at [486, 485] on label "Non" at bounding box center [529, 477] width 280 height 36
click at [486, 485] on input "Non" at bounding box center [529, 477] width 280 height 36
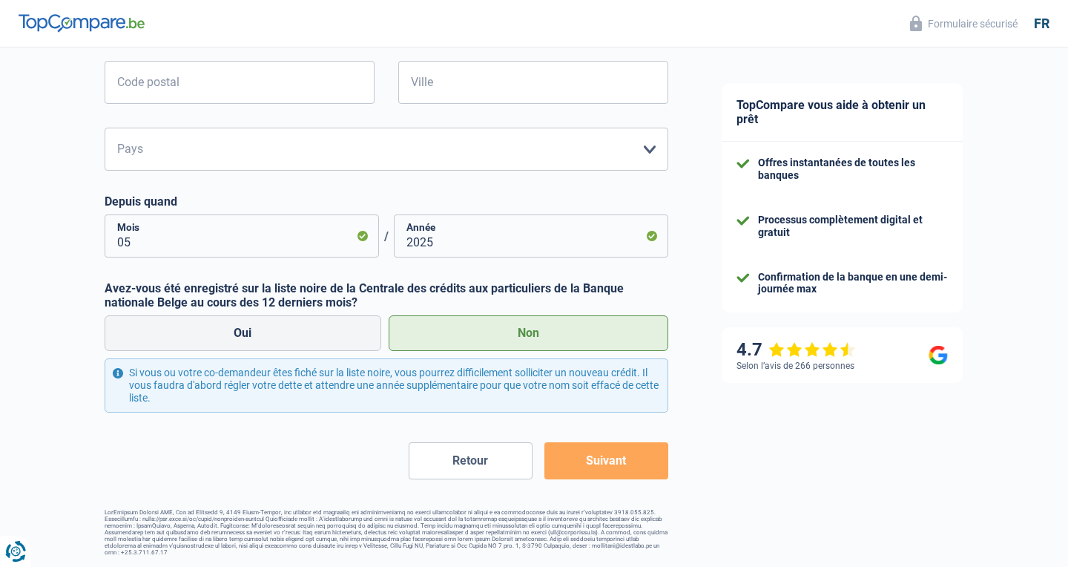
click at [602, 470] on button "Suivant" at bounding box center [607, 460] width 124 height 37
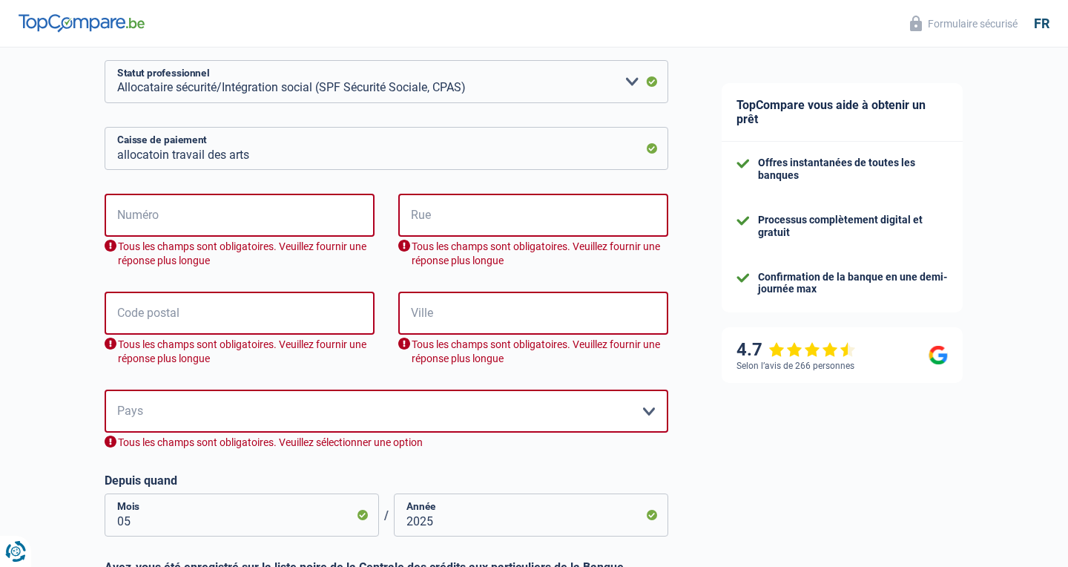
scroll to position [137, 0]
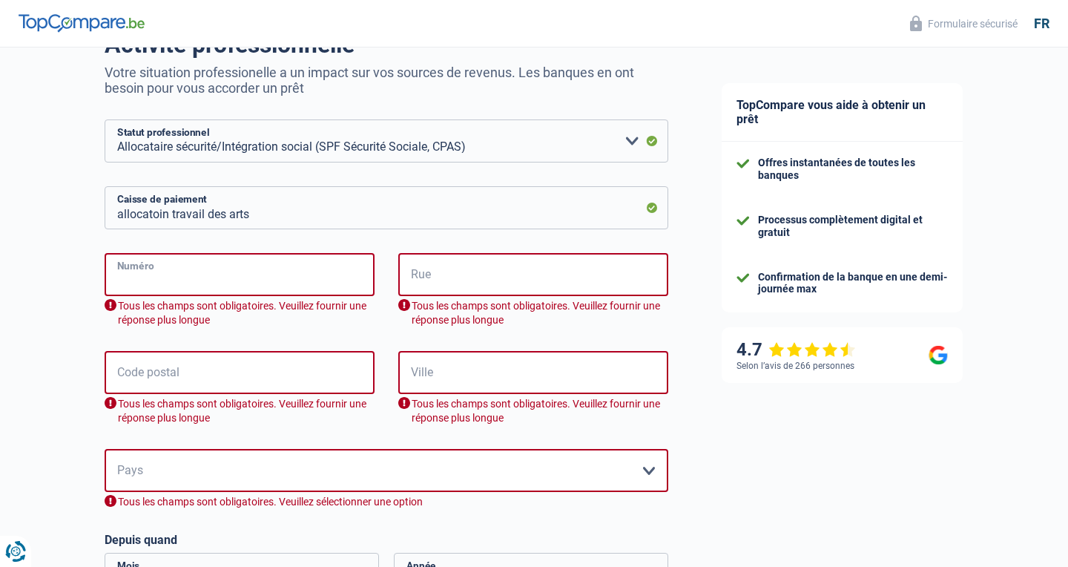
click at [274, 272] on input "Numéro" at bounding box center [240, 274] width 270 height 43
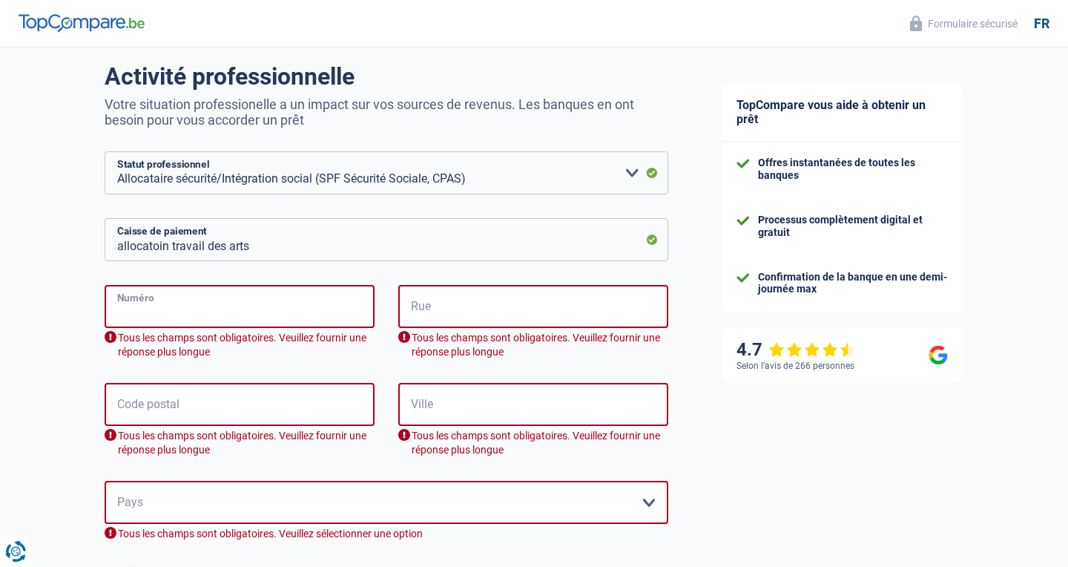
scroll to position [162, 0]
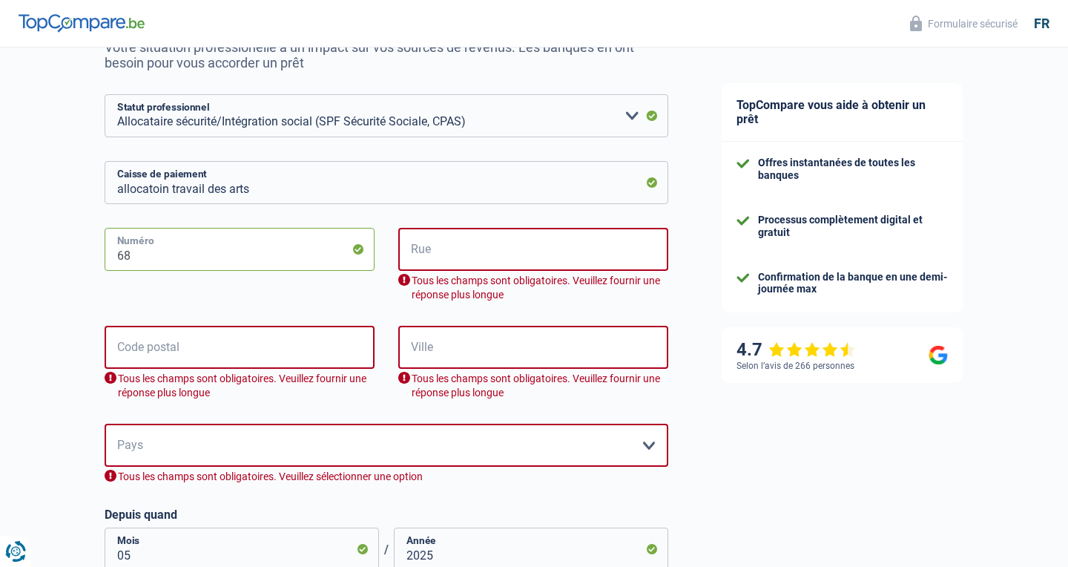
type input "68"
click at [456, 260] on input "Rue" at bounding box center [533, 249] width 270 height 43
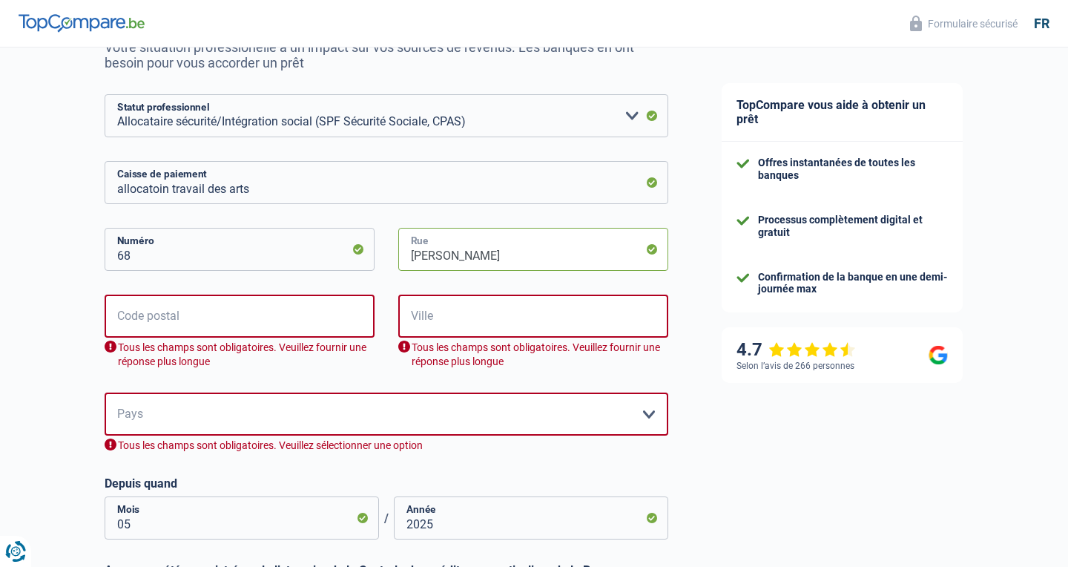
type input "maurice wilmotte"
click at [292, 319] on input "Code postal" at bounding box center [240, 316] width 270 height 43
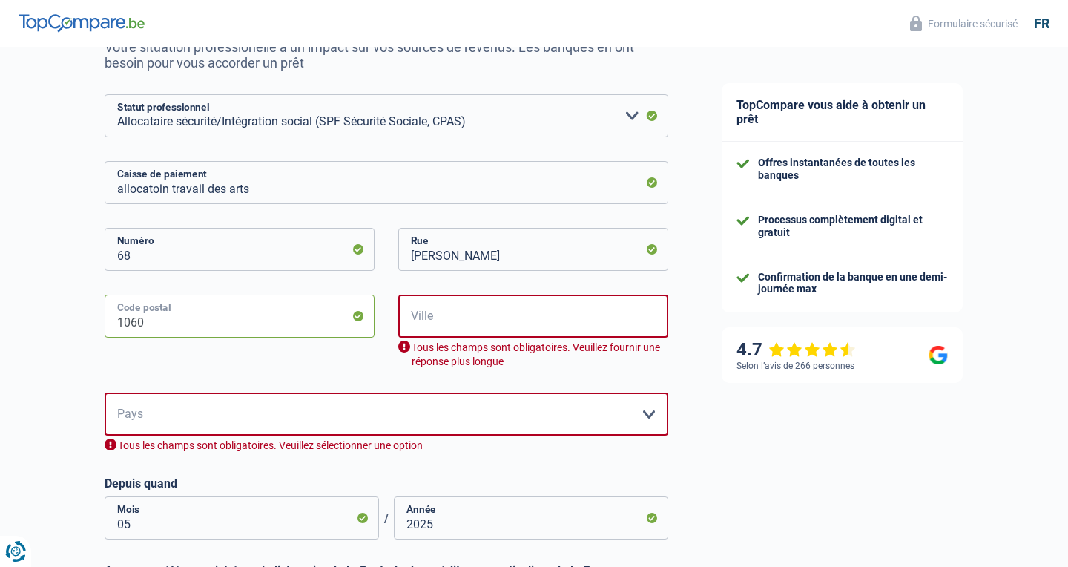
type input "1060"
click at [456, 330] on input "Ville" at bounding box center [533, 316] width 270 height 43
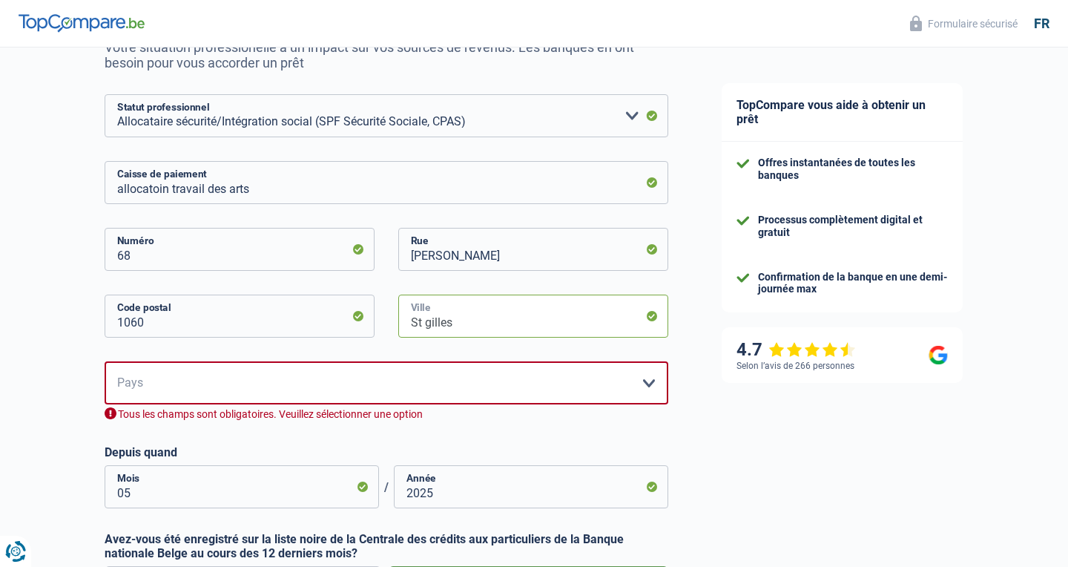
type input "St gilles"
click at [105, 361] on select "Belgique Luxembourg Veuillez sélectionner une option" at bounding box center [387, 382] width 564 height 43
select select "BE"
click option "Belgique" at bounding box center [0, 0] width 0 height 0
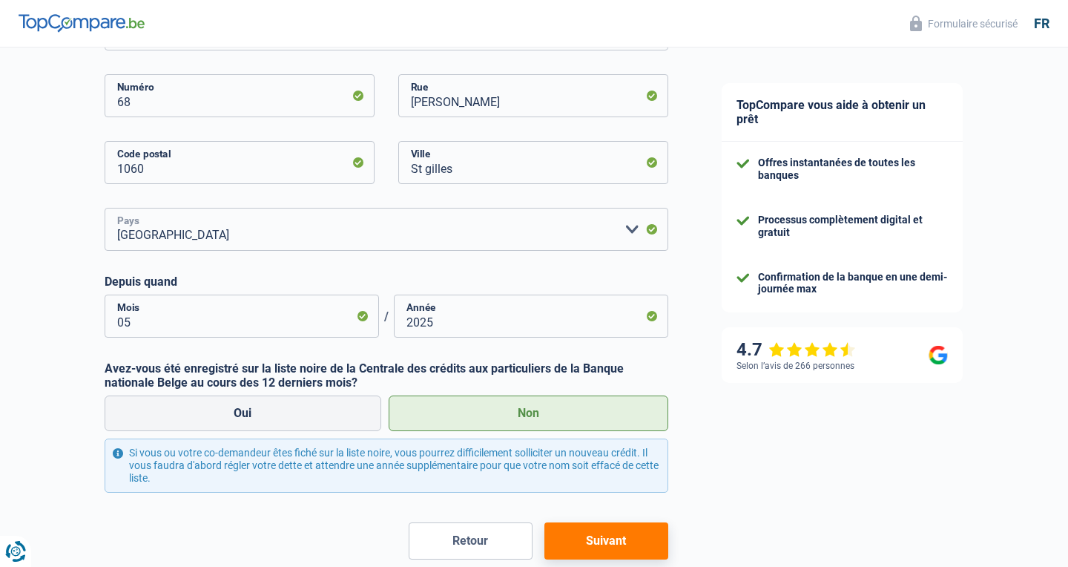
scroll to position [317, 0]
click at [464, 417] on label "Non" at bounding box center [529, 413] width 280 height 36
click at [464, 417] on input "Non" at bounding box center [529, 413] width 280 height 36
click at [623, 546] on button "Suivant" at bounding box center [607, 540] width 124 height 37
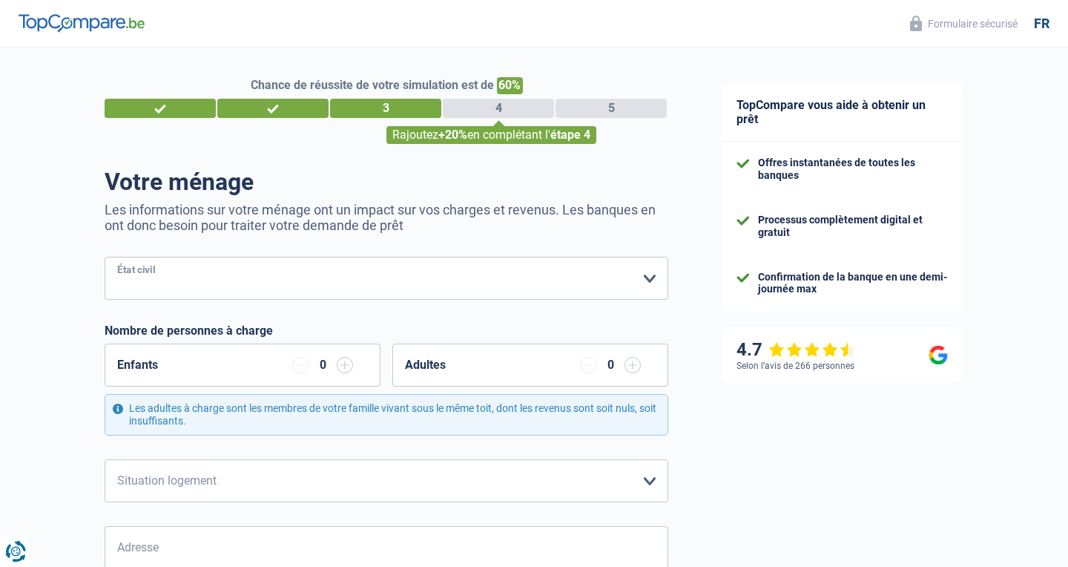
click at [105, 257] on select "Célibataire Marié(e) Cohabitant(e) légal(e) Divorcé(e) Veuf(ve) Séparé (de fait…" at bounding box center [387, 278] width 564 height 43
select select "single"
click option "Célibataire" at bounding box center [0, 0] width 0 height 0
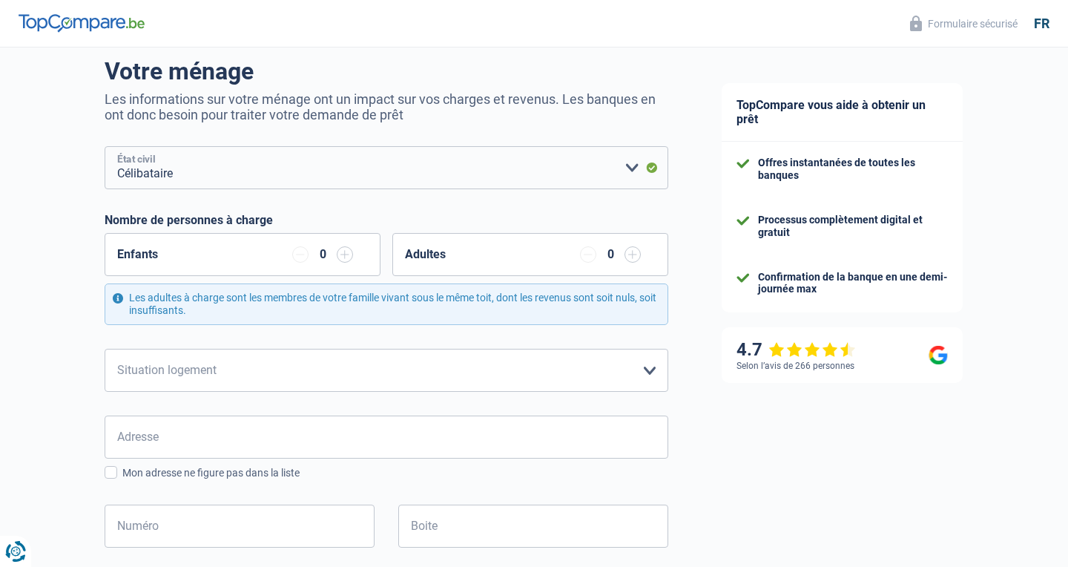
scroll to position [111, 0]
click at [105, 348] on select "Locataire Propriétaire avec prêt hypothécaire Propriétaire sans prêt hypothécai…" at bounding box center [387, 369] width 564 height 43
select select "rents"
click option "Locataire" at bounding box center [0, 0] width 0 height 0
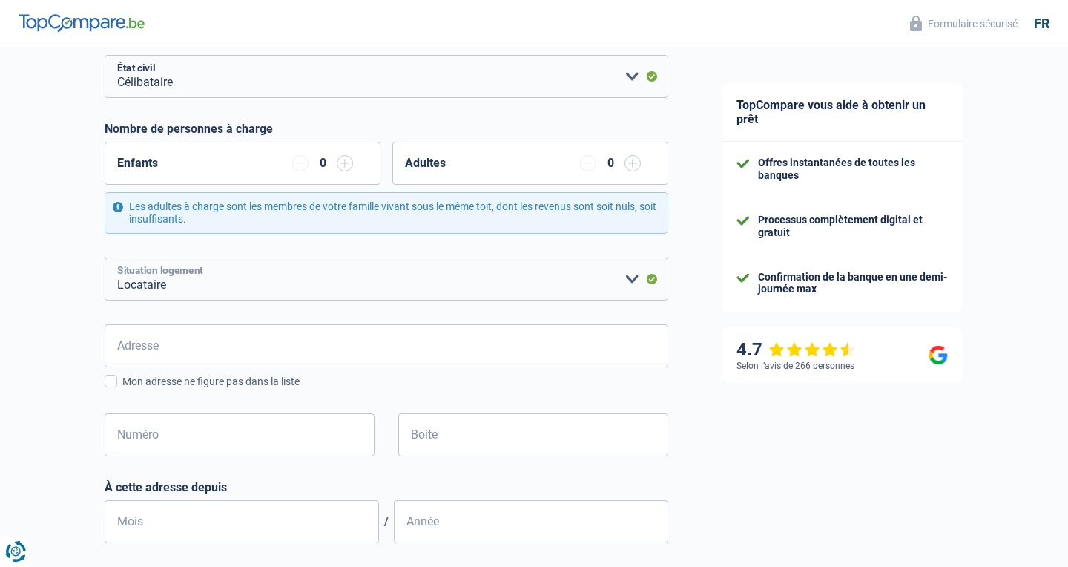
scroll to position [203, 0]
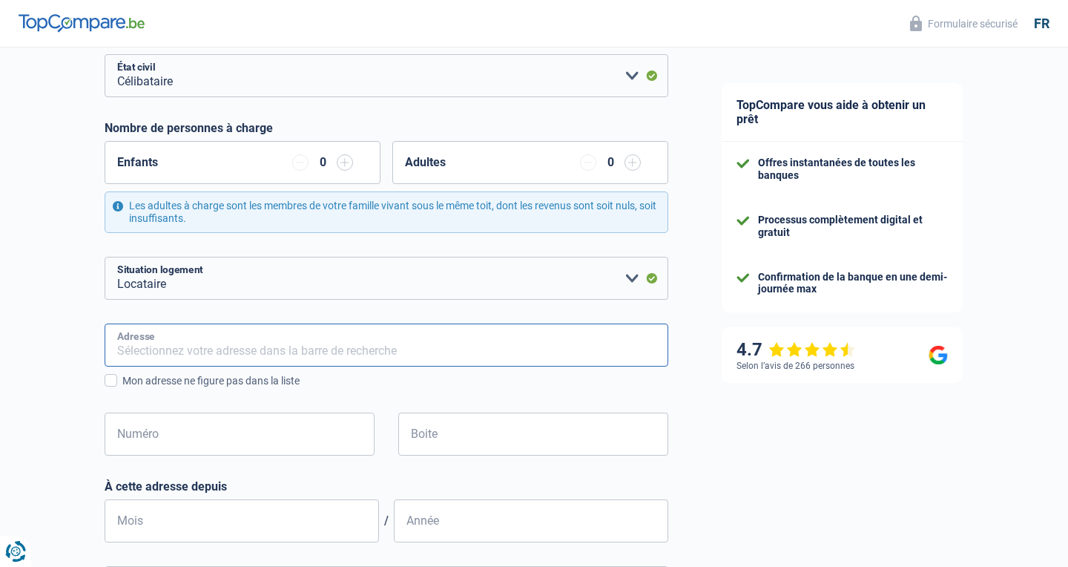
click at [402, 334] on input "Adresse" at bounding box center [387, 344] width 564 height 43
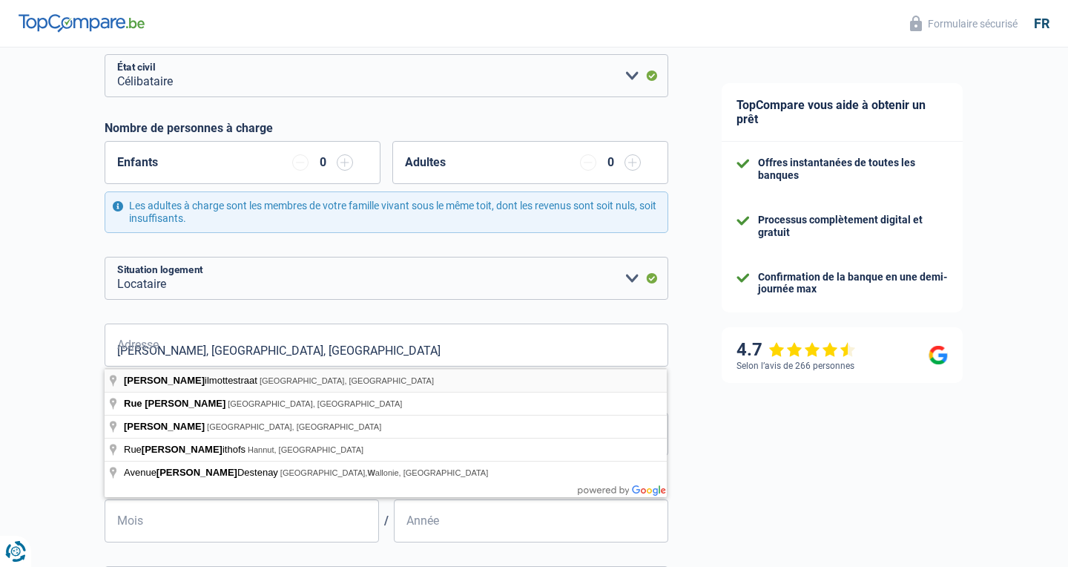
type input "Rue Maurice Wilmotte, 1060, Saint-Gilles, BE"
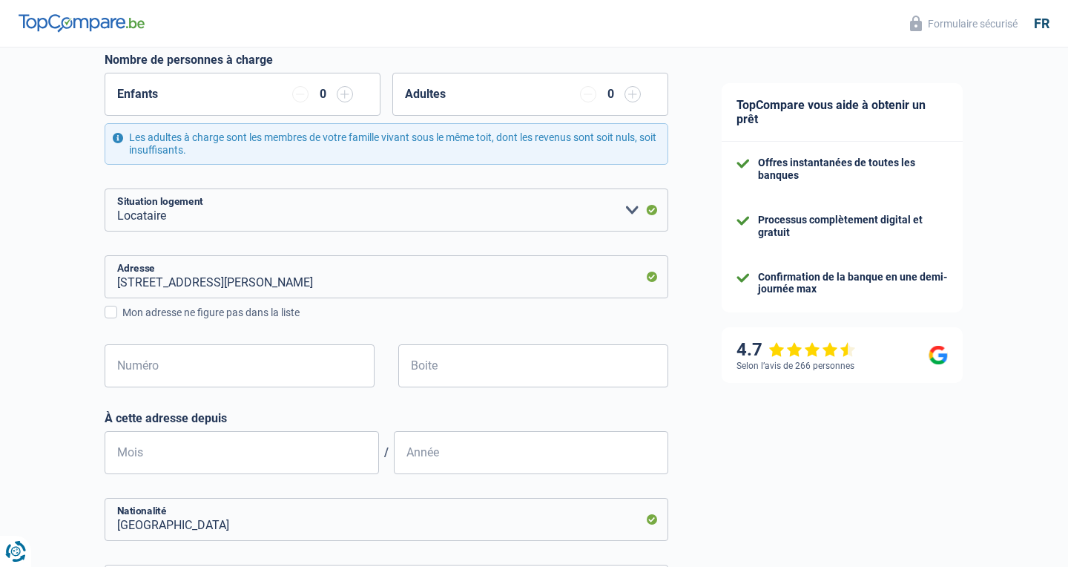
scroll to position [283, 0]
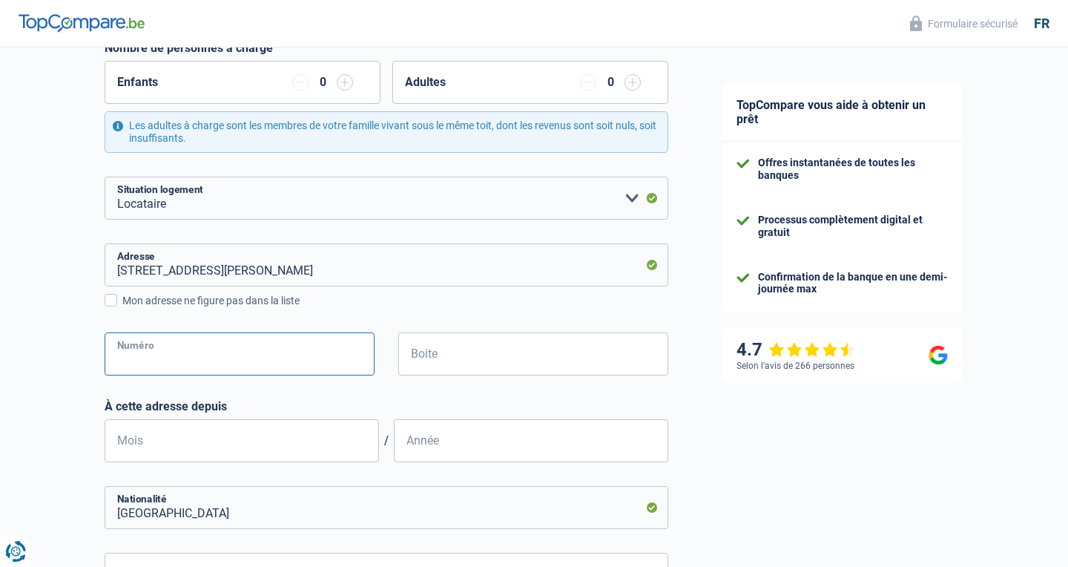
click at [290, 358] on input "Numéro" at bounding box center [240, 353] width 270 height 43
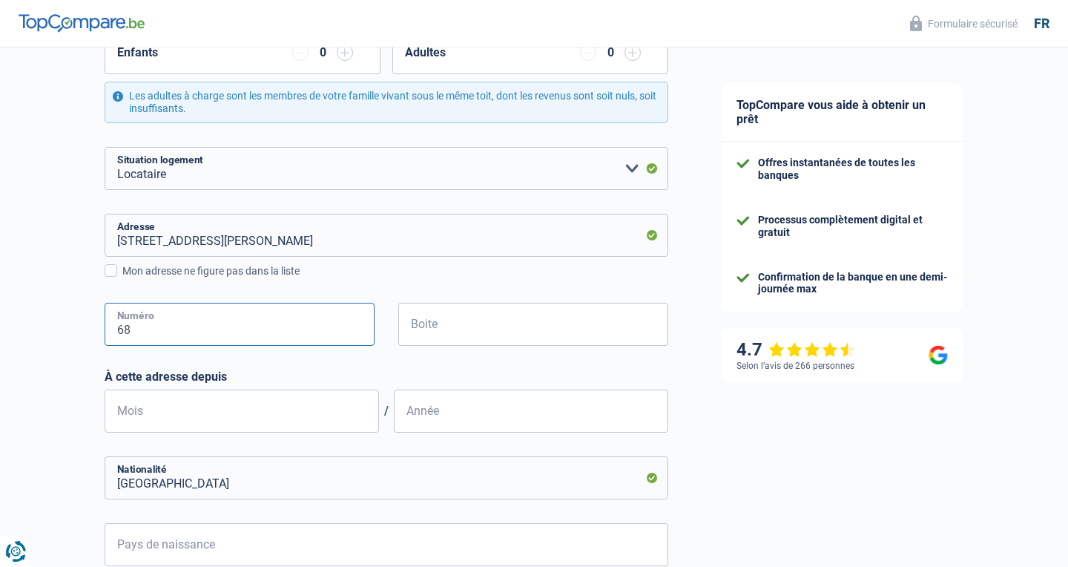
type input "68"
click at [298, 417] on input "Mois" at bounding box center [242, 410] width 275 height 43
click at [264, 428] on input "01" at bounding box center [242, 410] width 275 height 43
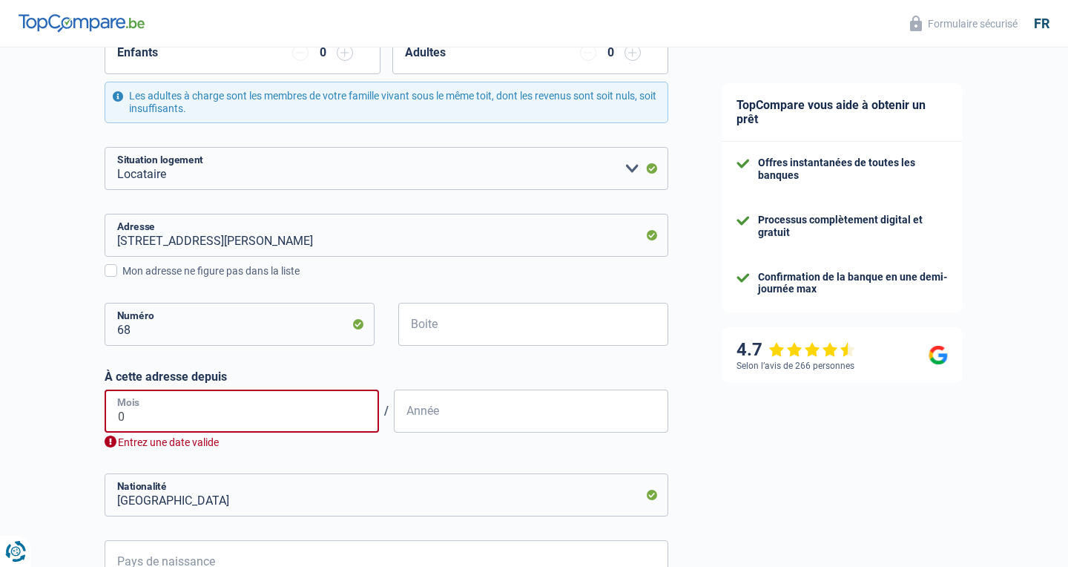
type input "09"
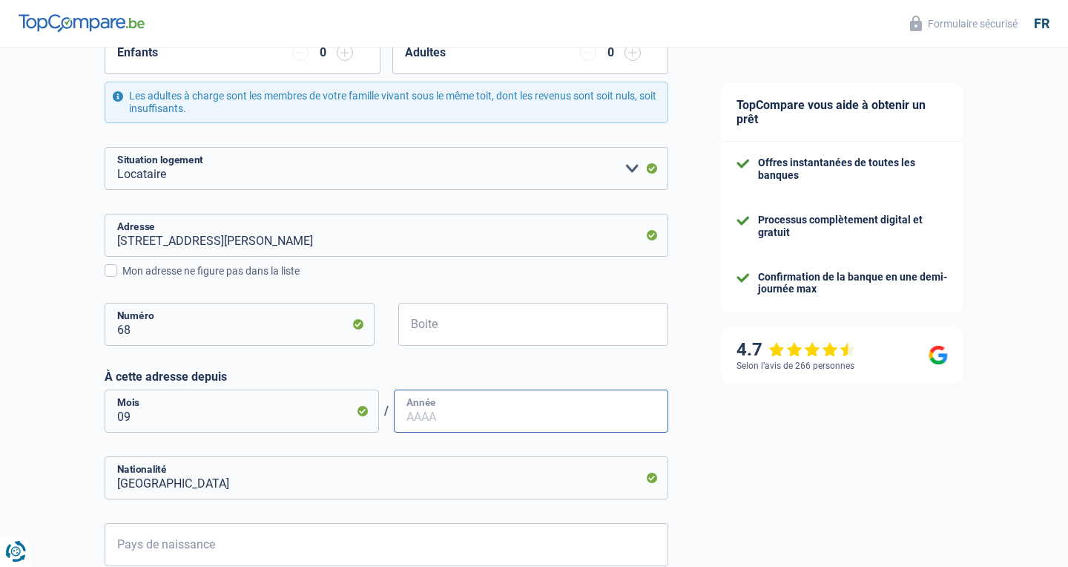
click at [508, 421] on input "Année" at bounding box center [531, 410] width 275 height 43
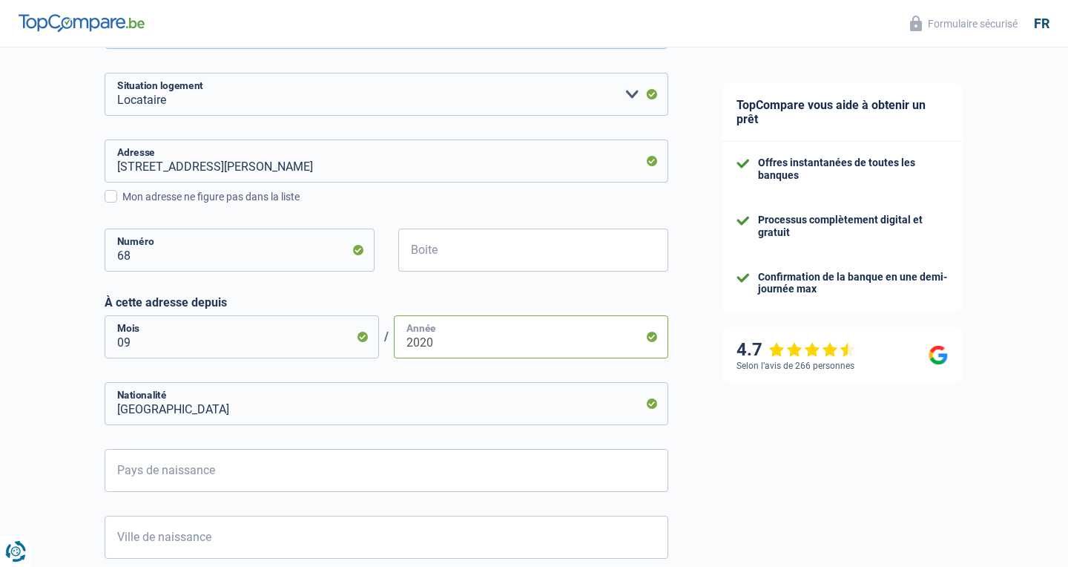
type input "2020"
click at [467, 413] on input "Belgique" at bounding box center [387, 403] width 564 height 43
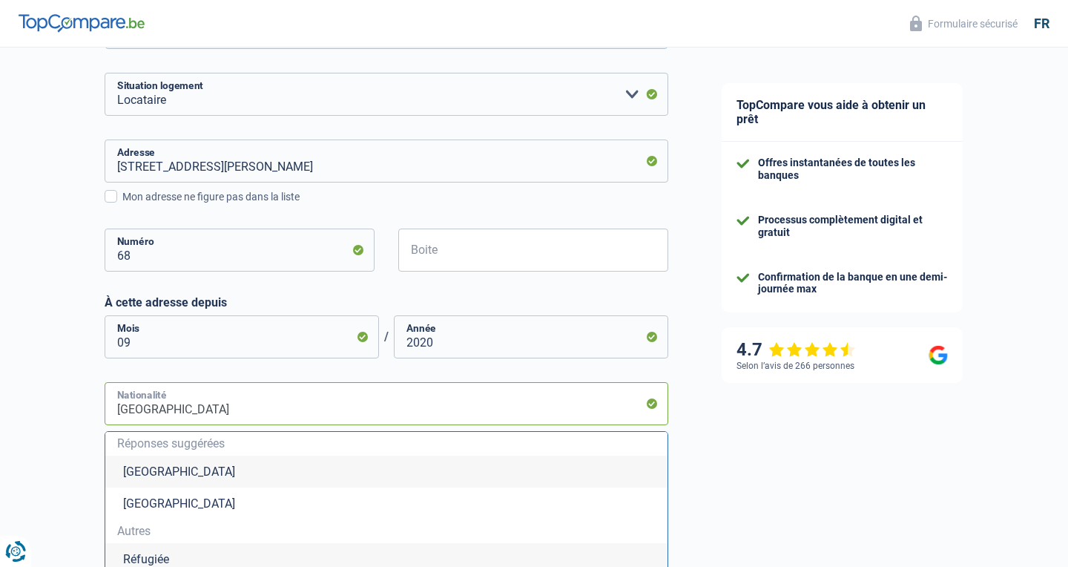
type input "Belgiqu"
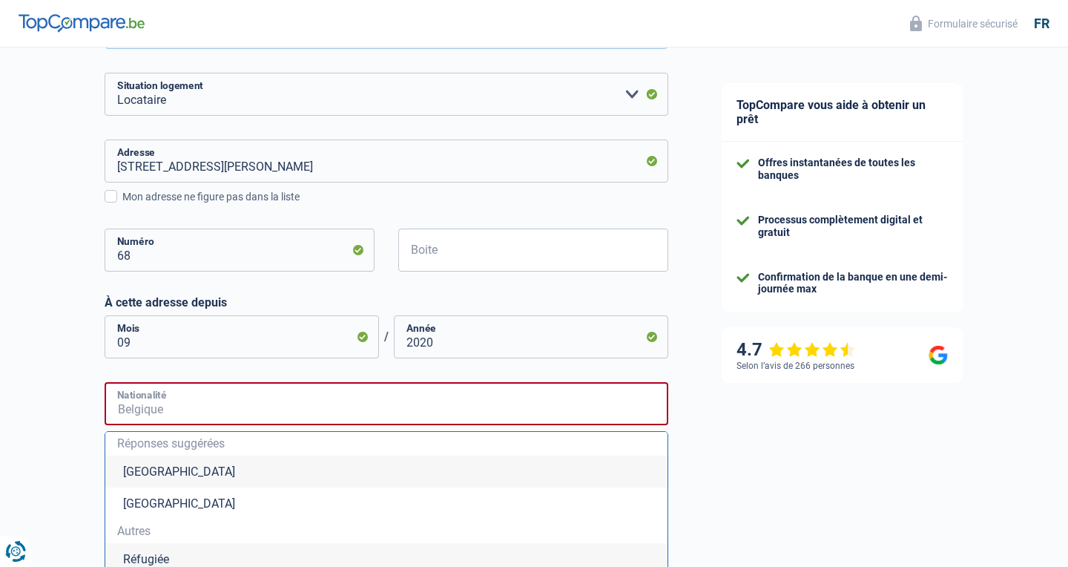
click at [441, 419] on input "Nationalité" at bounding box center [387, 403] width 564 height 43
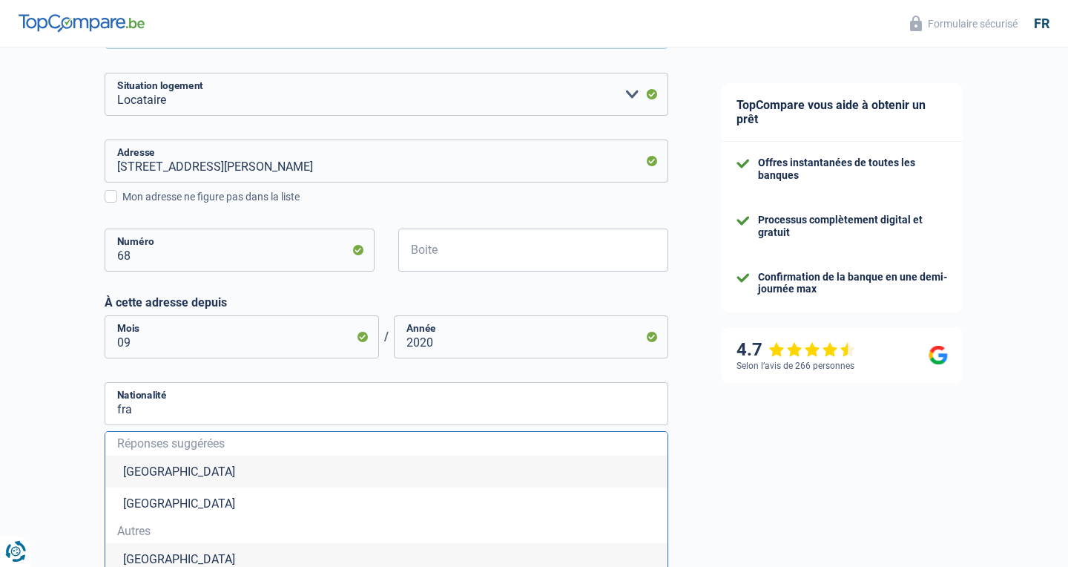
click at [303, 558] on li "France" at bounding box center [386, 559] width 562 height 32
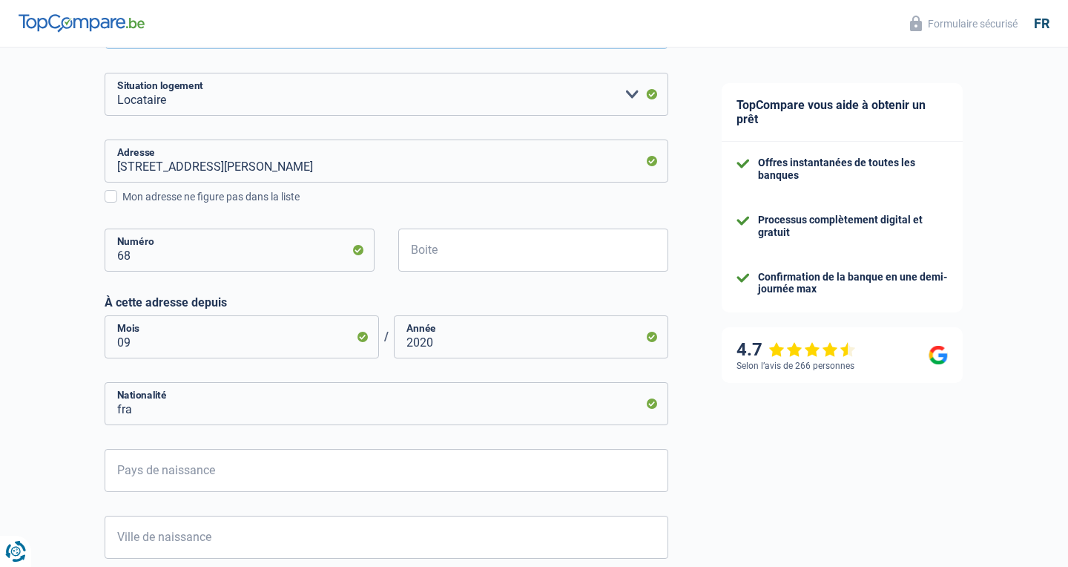
type input "France"
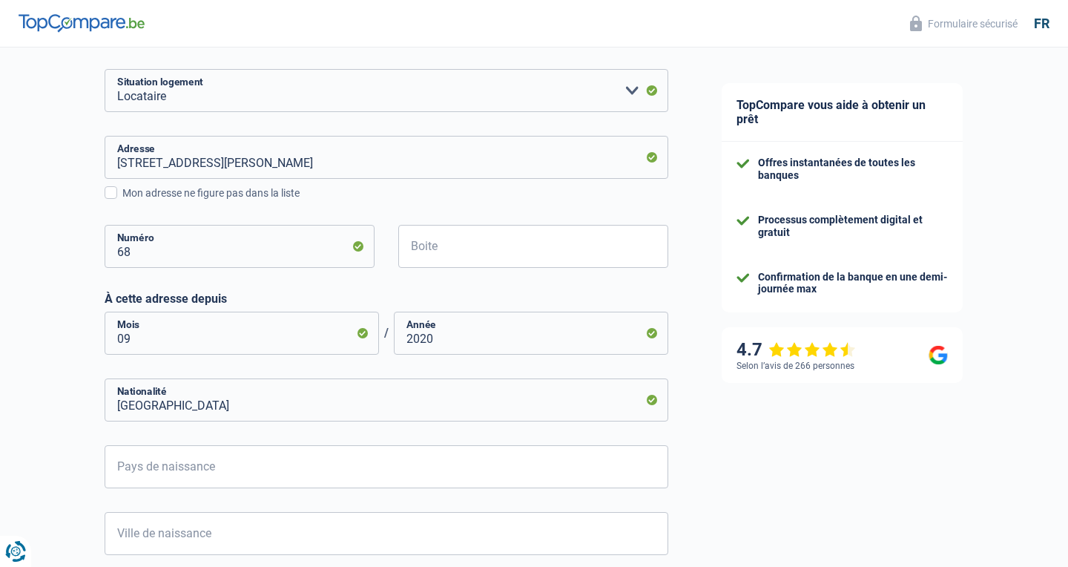
scroll to position [503, 0]
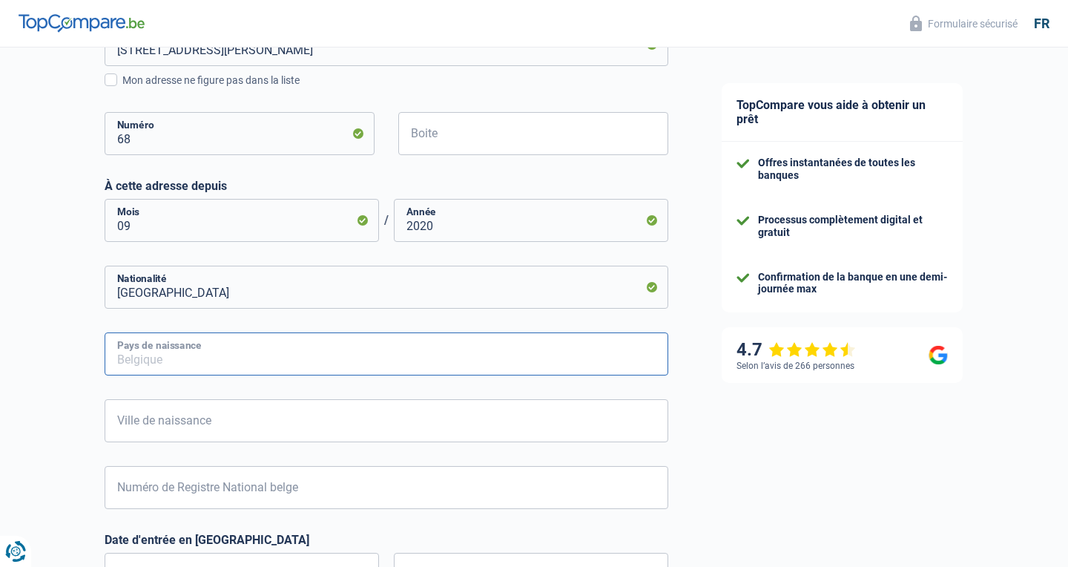
click at [322, 351] on input "Pays de naissance" at bounding box center [387, 353] width 564 height 43
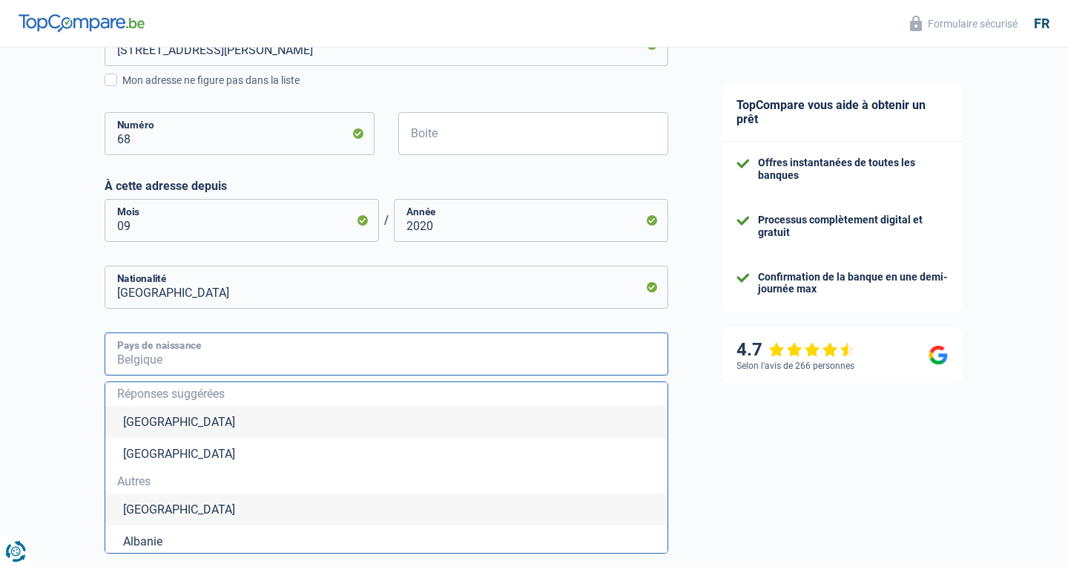
type input "f"
type input "r"
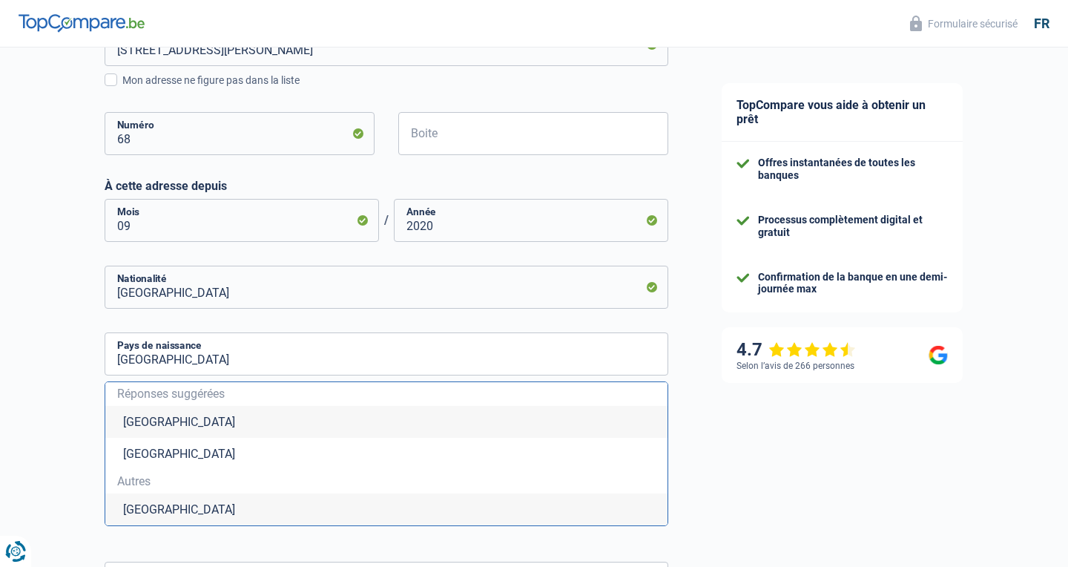
click at [201, 521] on li "France" at bounding box center [386, 509] width 562 height 32
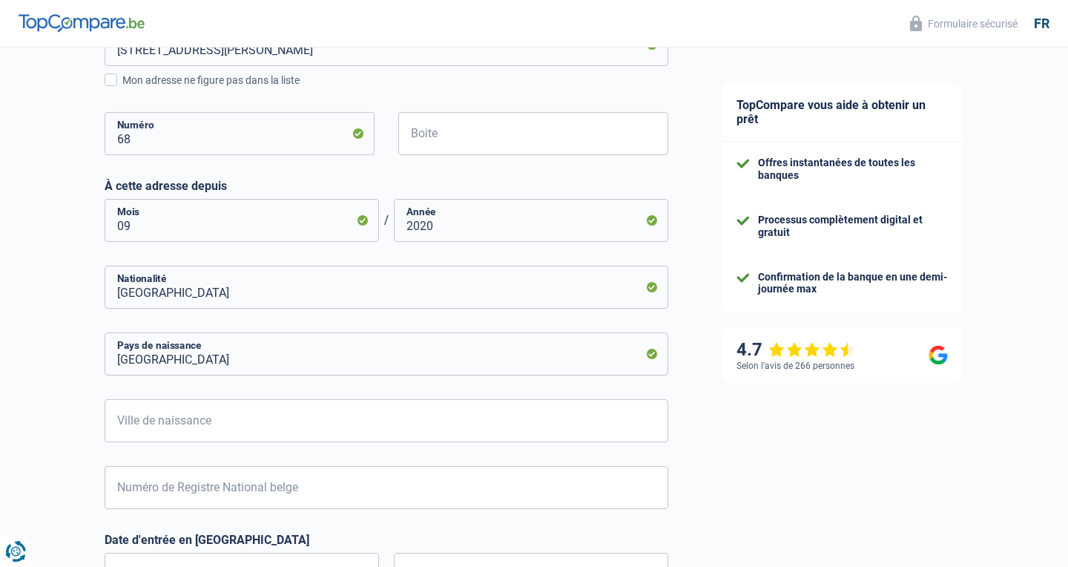
type input "France"
click at [153, 422] on input "Ville de naissance" at bounding box center [387, 420] width 564 height 43
type input "nancy"
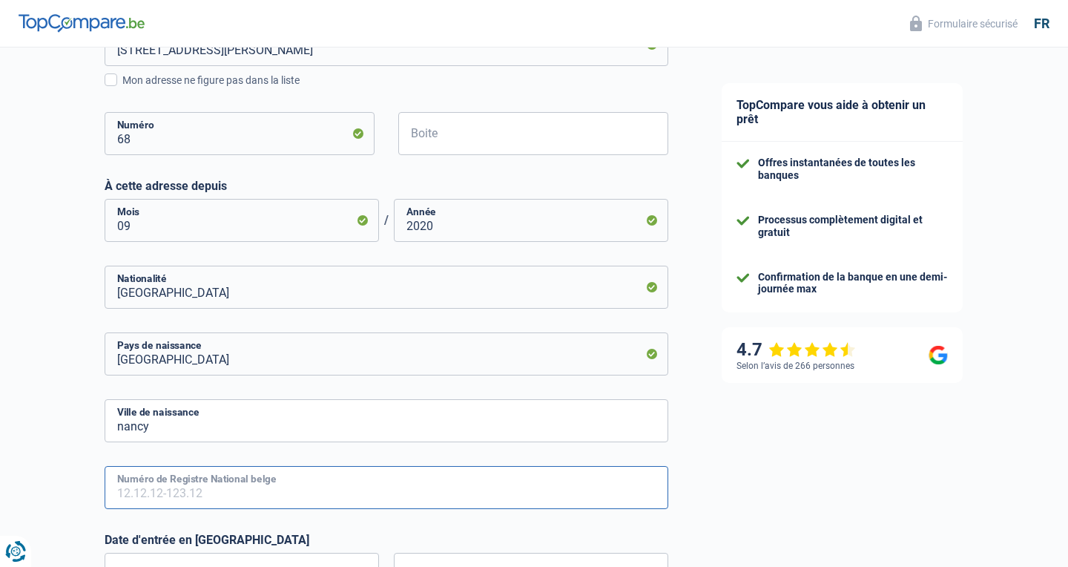
click at [147, 475] on input "Numéro de Registre National belge" at bounding box center [387, 487] width 564 height 43
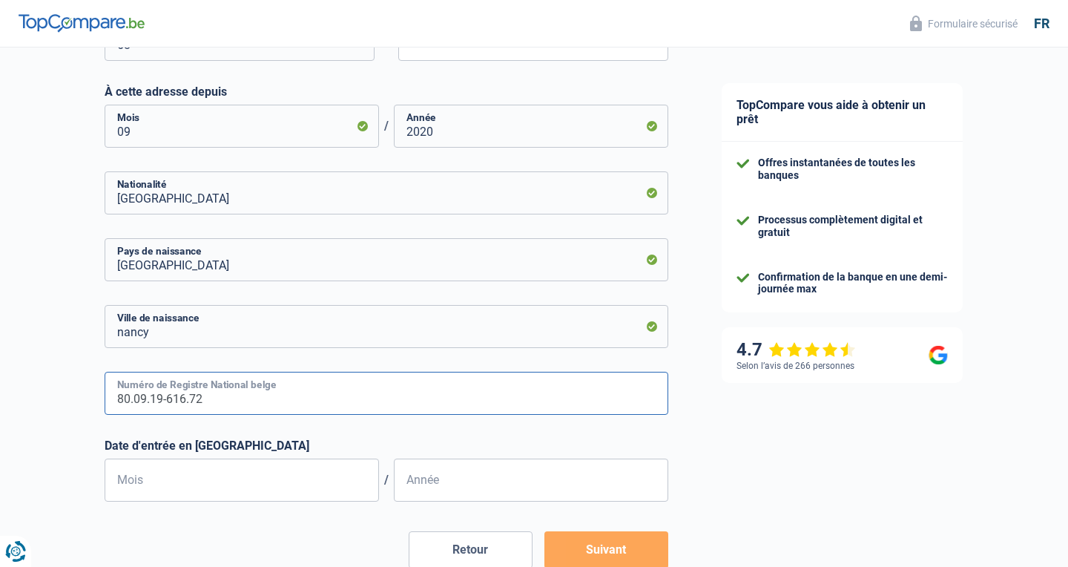
scroll to position [616, 0]
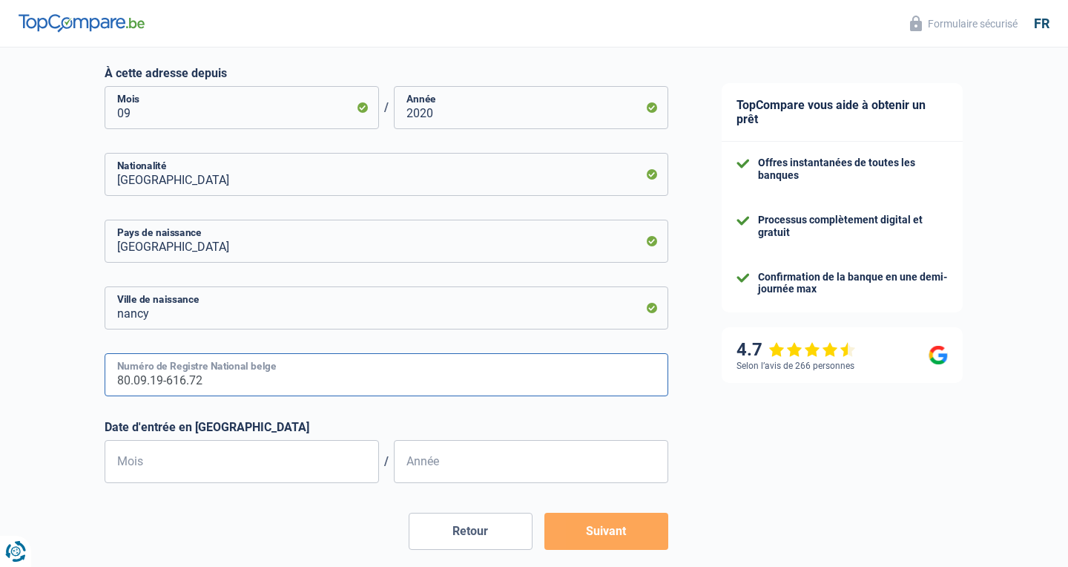
type input "80.09.19-616.72"
click at [137, 465] on input "Mois" at bounding box center [242, 461] width 275 height 43
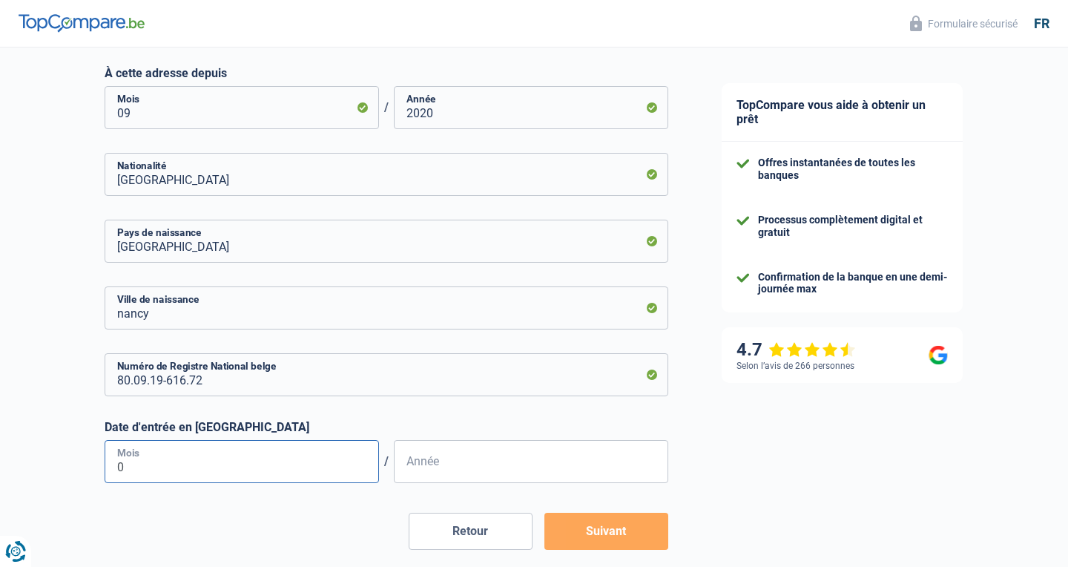
type input "06"
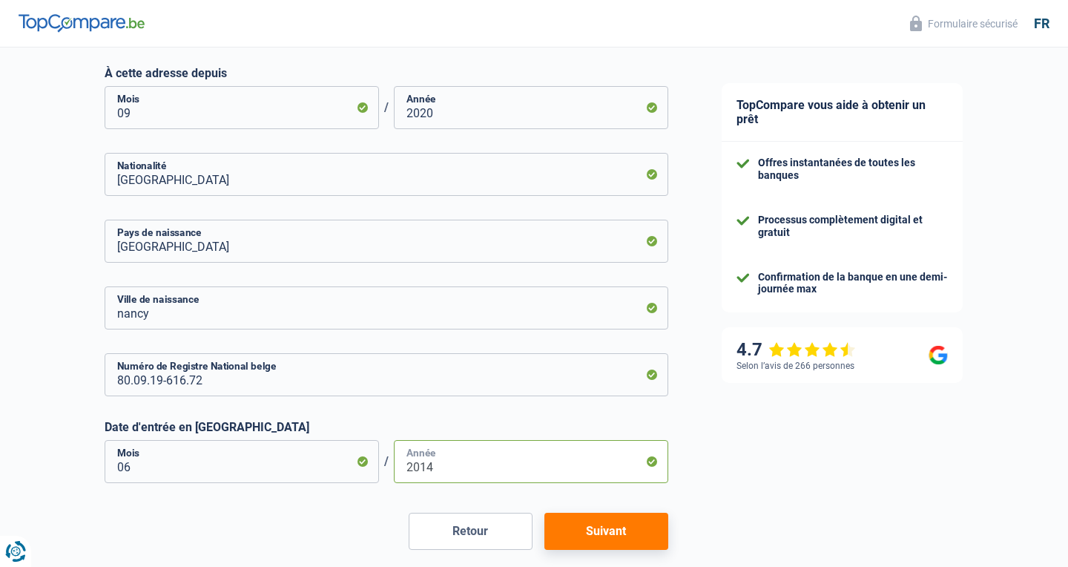
type input "2014"
click at [628, 524] on button "Suivant" at bounding box center [607, 531] width 124 height 37
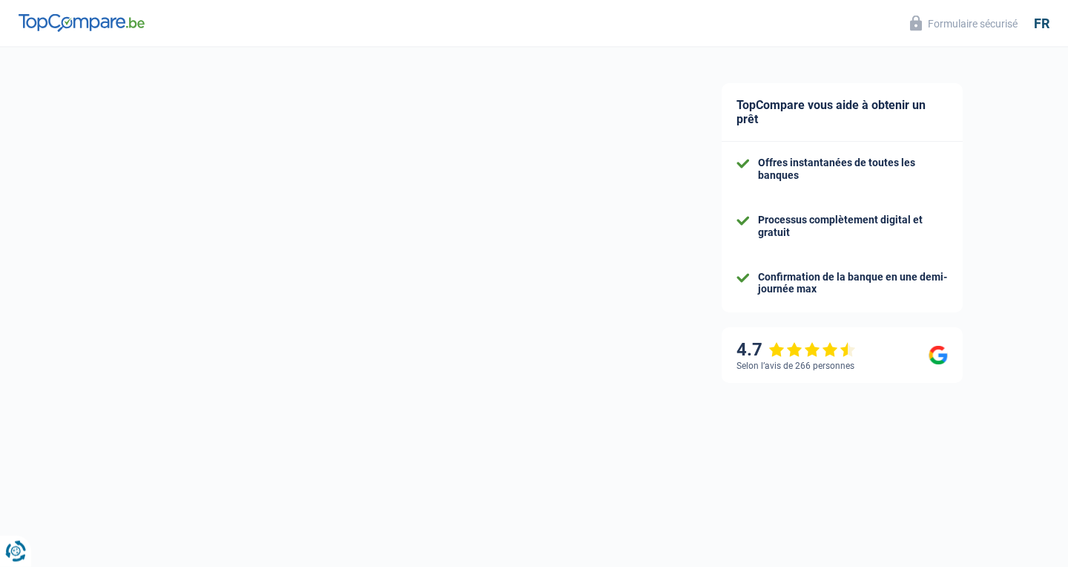
select select "socialSecurity"
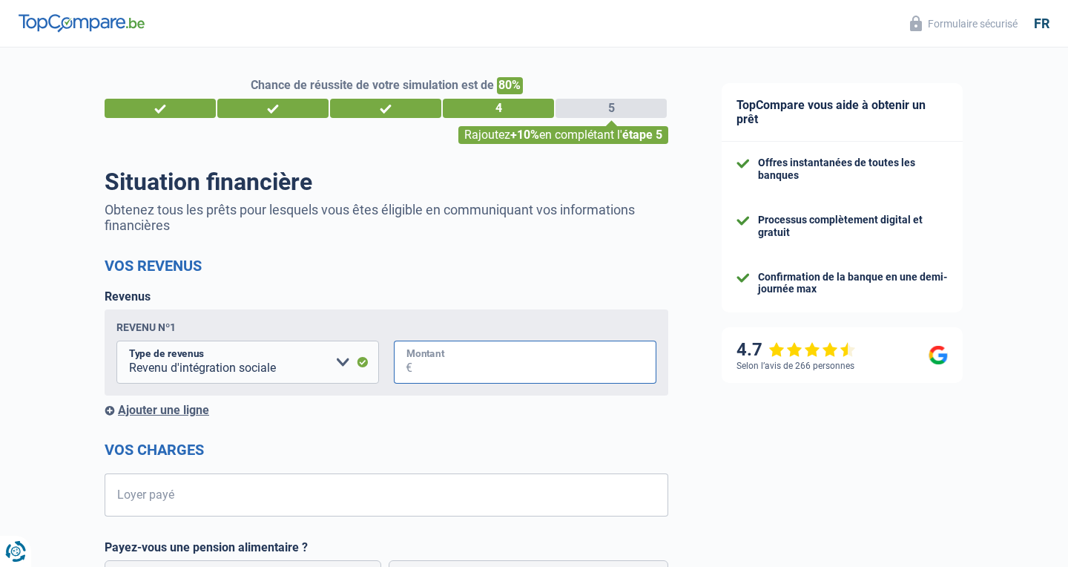
click at [487, 364] on input "Montant" at bounding box center [534, 362] width 244 height 43
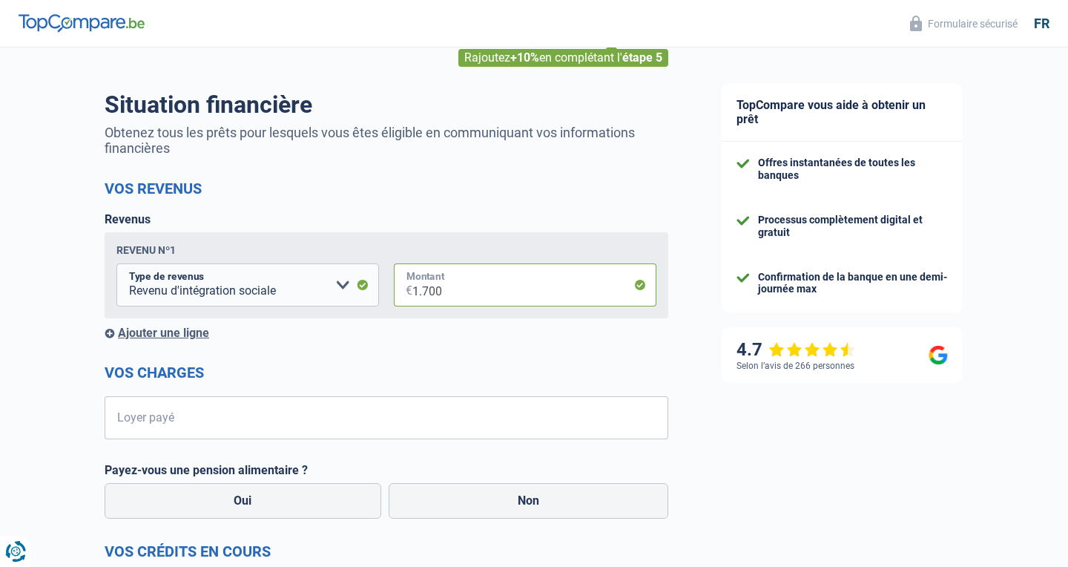
type input "1.700"
click at [377, 444] on form "Vos revenus Revenus Revenu nº1 Allocation d'handicap Allocations chômage Alloca…" at bounding box center [387, 542] width 564 height 725
click at [372, 421] on input "Loyer payé" at bounding box center [395, 417] width 545 height 43
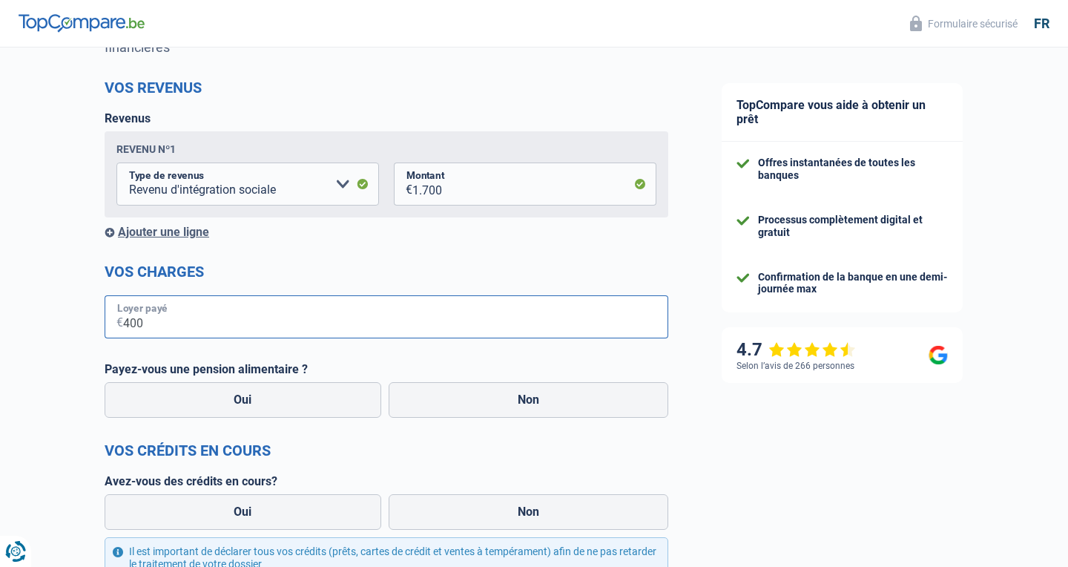
scroll to position [200, 0]
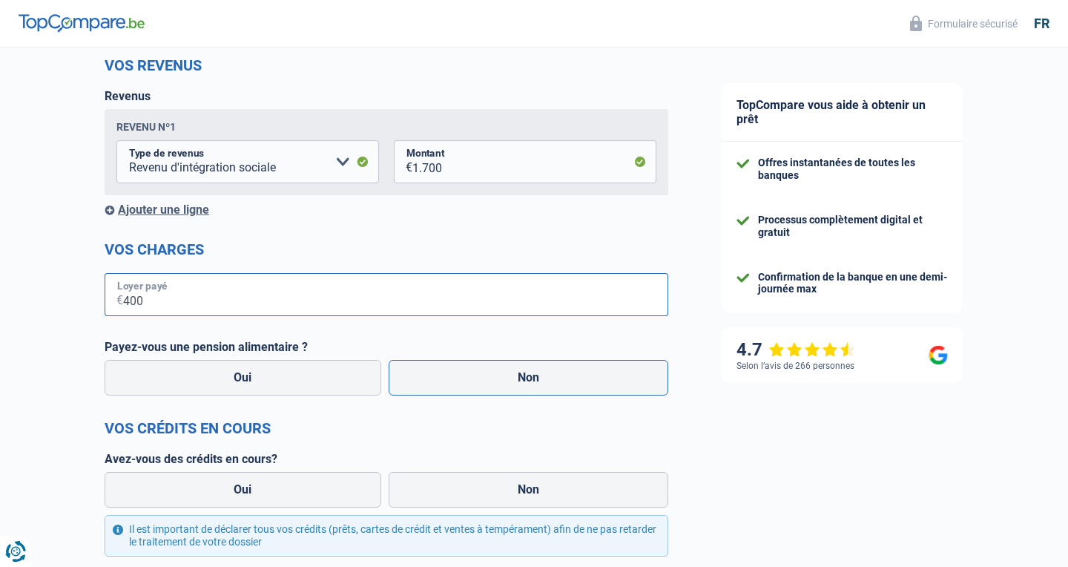
type input "400"
click at [533, 381] on label "Non" at bounding box center [529, 378] width 280 height 36
click at [533, 381] on input "Non" at bounding box center [529, 378] width 280 height 36
radio input "true"
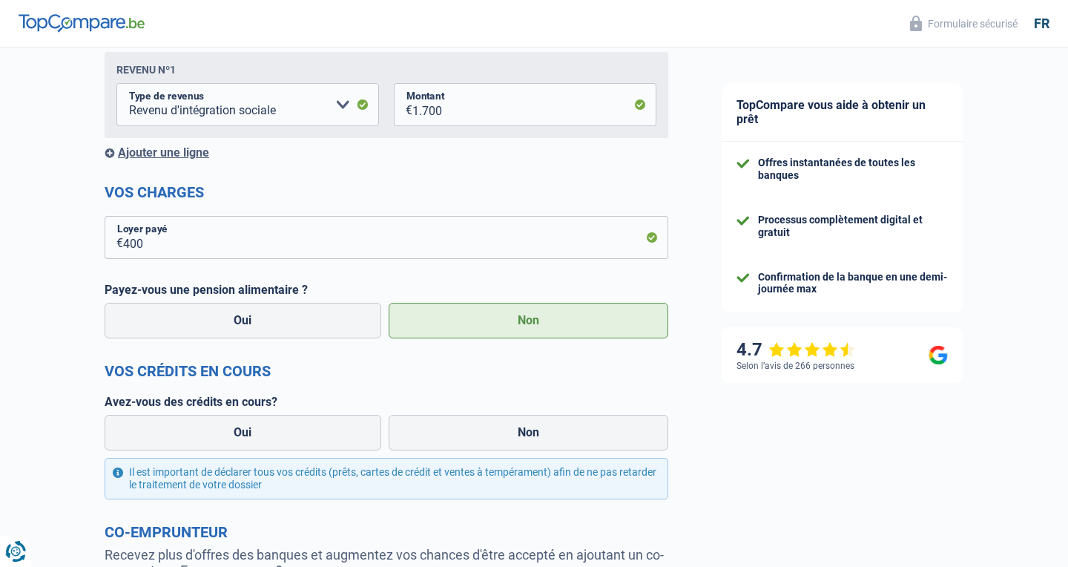
scroll to position [263, 0]
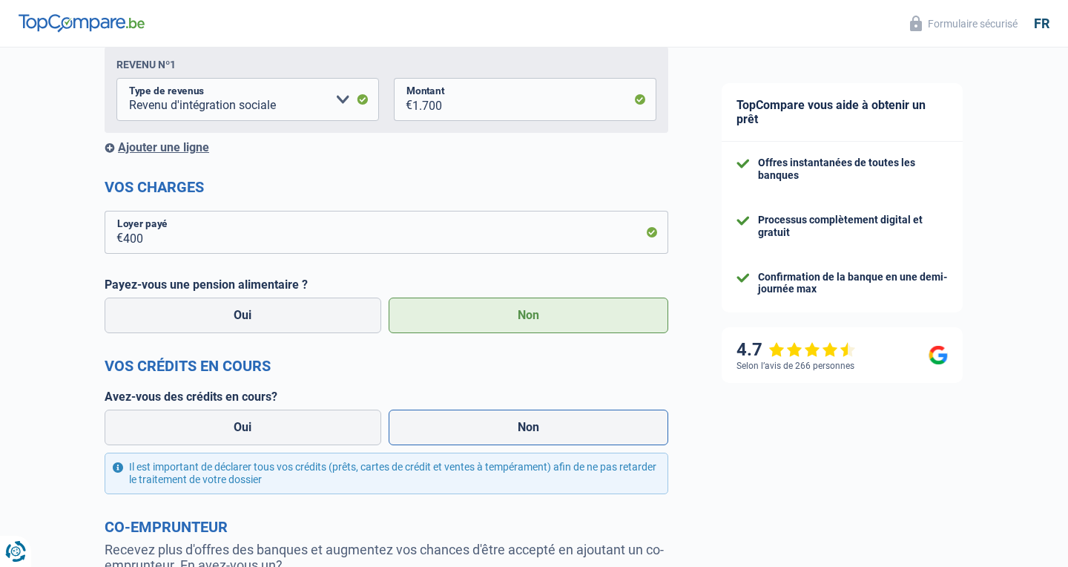
click at [508, 426] on label "Non" at bounding box center [529, 428] width 280 height 36
click at [508, 426] on input "Non" at bounding box center [529, 428] width 280 height 36
radio input "true"
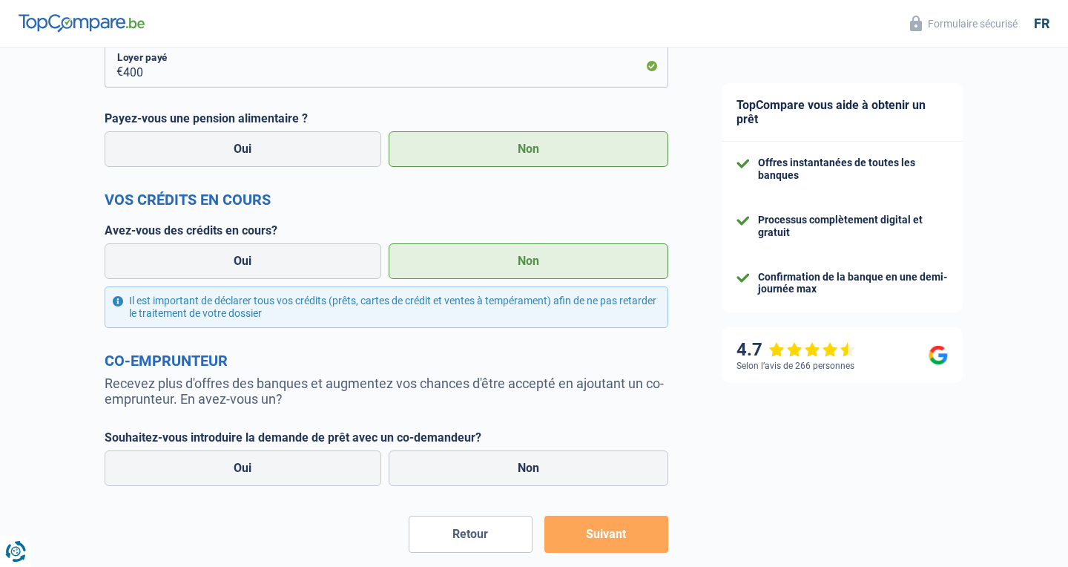
scroll to position [504, 0]
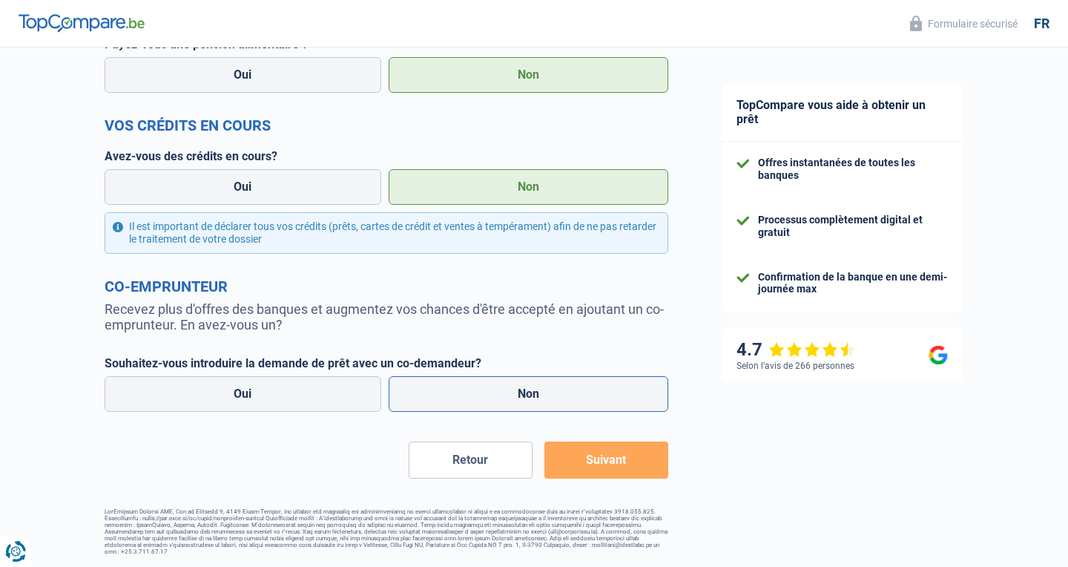
click at [559, 380] on label "Non" at bounding box center [529, 394] width 280 height 36
click at [559, 380] on input "Non" at bounding box center [529, 394] width 280 height 36
radio input "true"
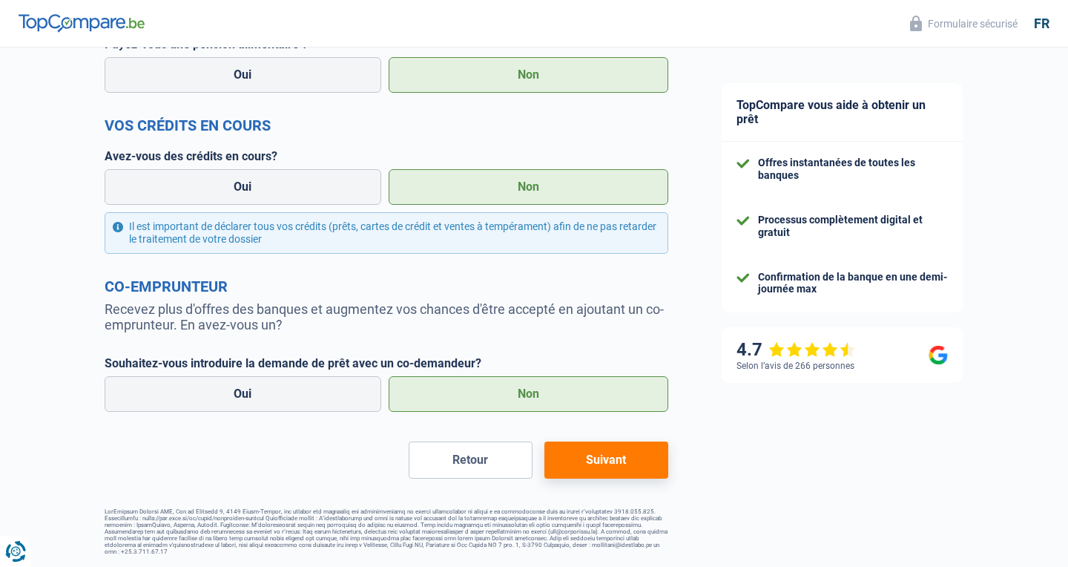
click at [598, 453] on button "Suivant" at bounding box center [607, 459] width 124 height 37
select select "120"
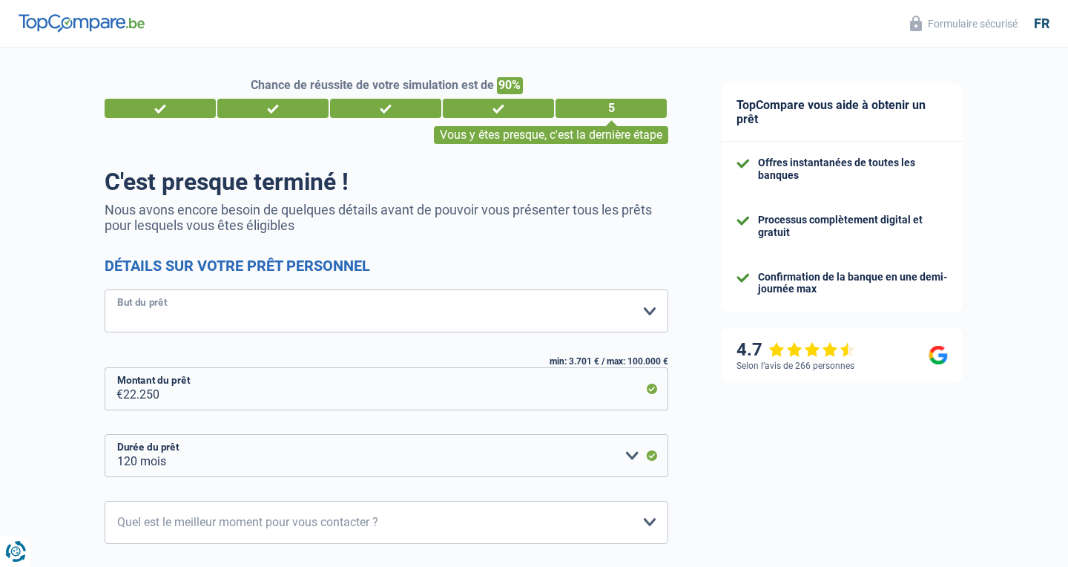
click at [105, 289] on select "Confort maison: meubles, textile, peinture, électroménager, outillage non-profe…" at bounding box center [387, 310] width 564 height 43
select select "renovatingAbroad"
click option "Rénovation bien à l'étranger" at bounding box center [0, 0] width 0 height 0
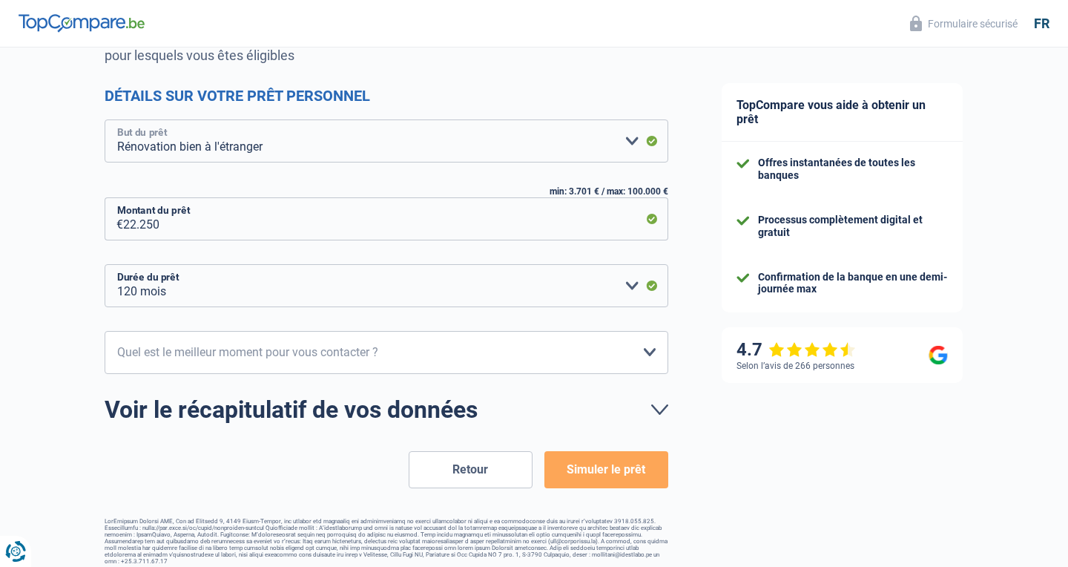
scroll to position [173, 0]
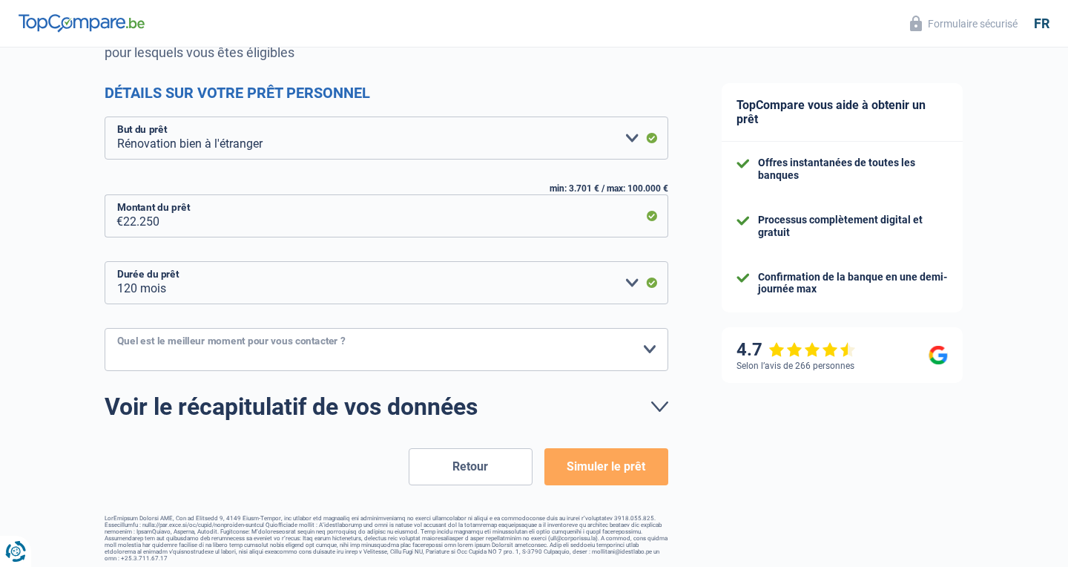
click at [105, 328] on select "10h-12h 12h-14h 14h-16h 16h-18h Veuillez sélectionner une option" at bounding box center [387, 349] width 564 height 43
select select "10-12"
click option "10h-12h" at bounding box center [0, 0] width 0 height 0
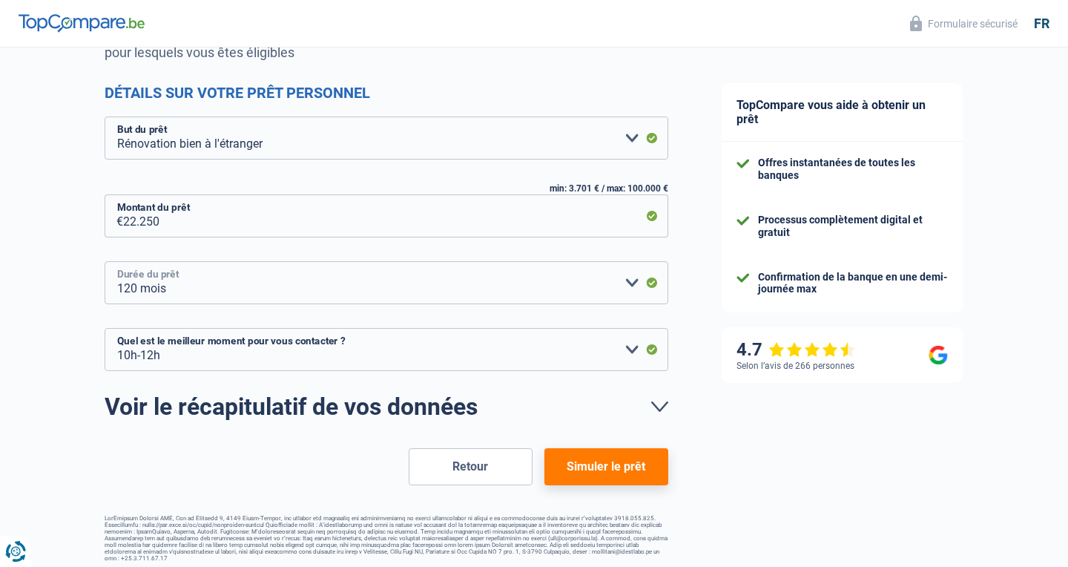
click at [105, 261] on select "12 mois 18 mois 24 mois 30 mois 36 mois 42 mois 48 mois 60 mois 72 mois 84 mois…" at bounding box center [387, 282] width 564 height 43
click at [617, 473] on button "Simuler le prêt" at bounding box center [607, 466] width 124 height 37
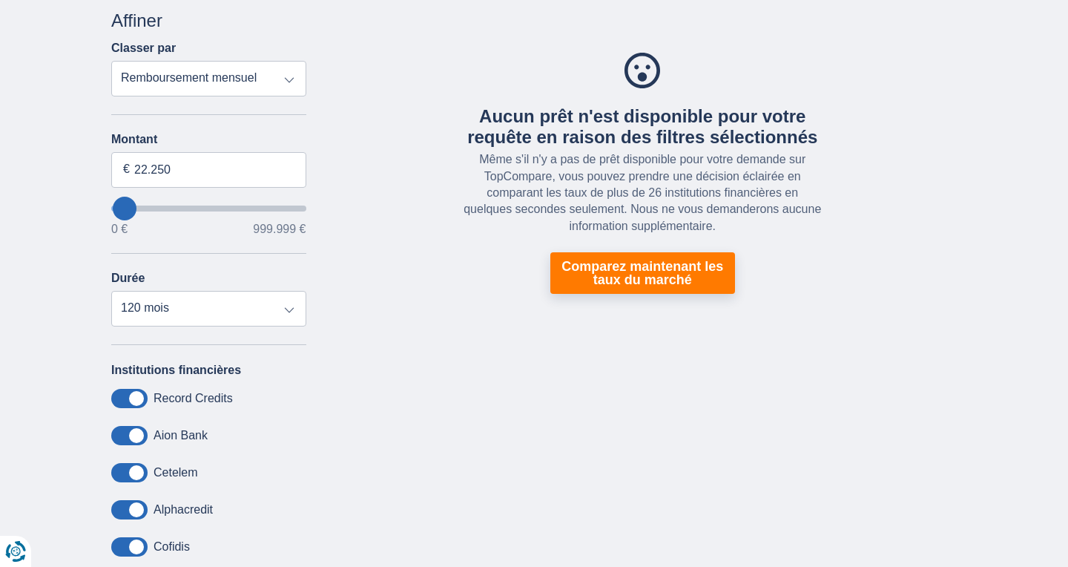
scroll to position [107, 0]
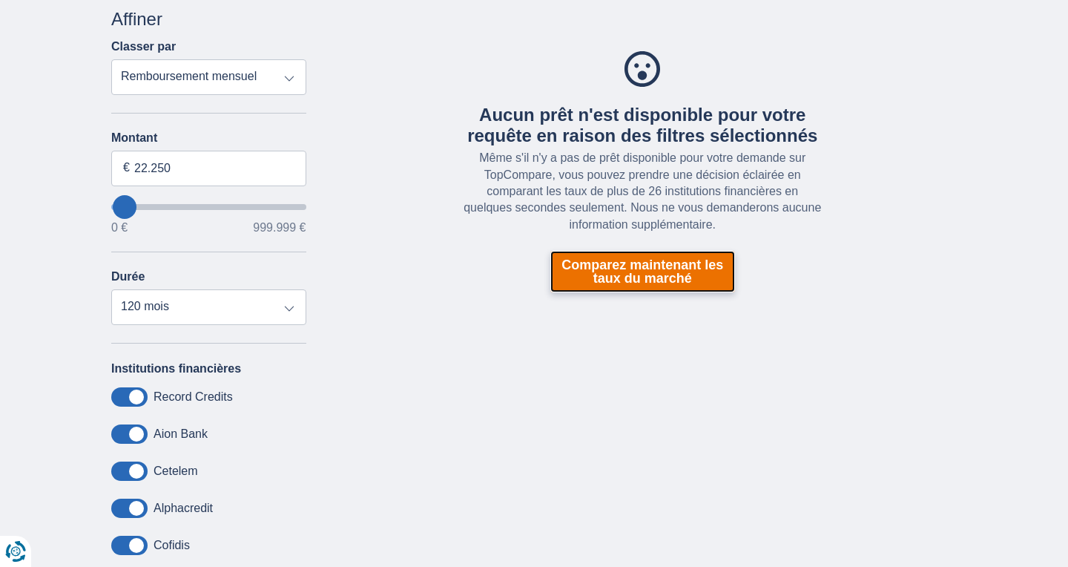
click at [657, 286] on link "Comparez maintenant les taux du marché" at bounding box center [642, 272] width 185 height 42
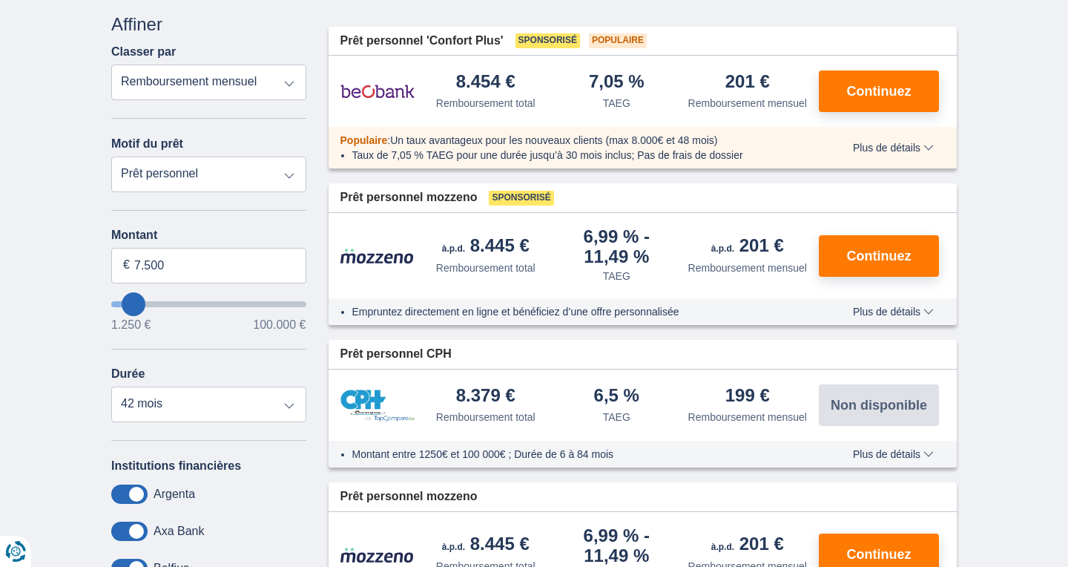
scroll to position [156, 0]
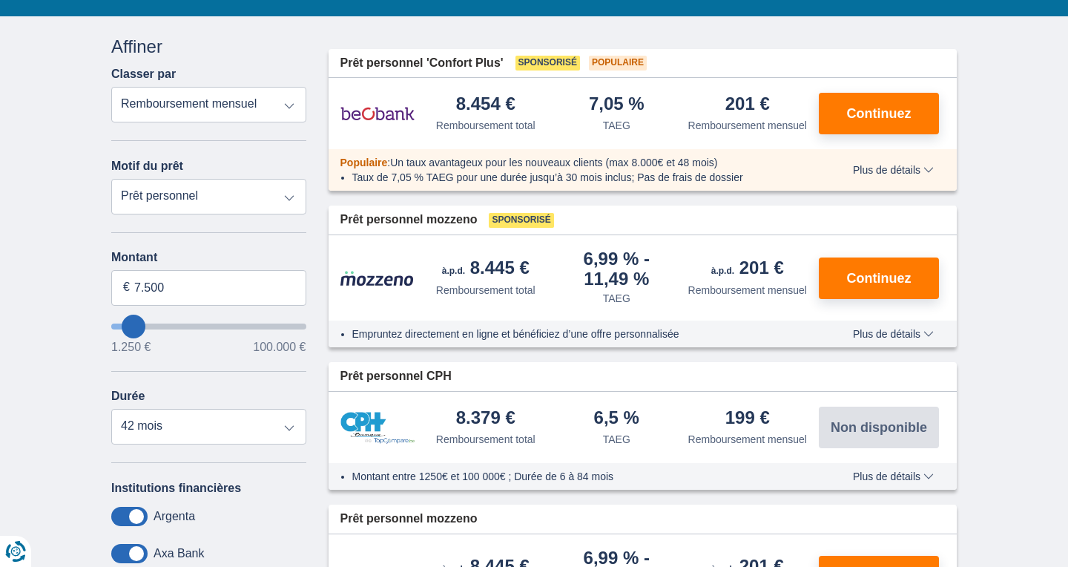
type input "11.250"
type input "11250"
select select "60"
type input "13.250"
type input "13250"
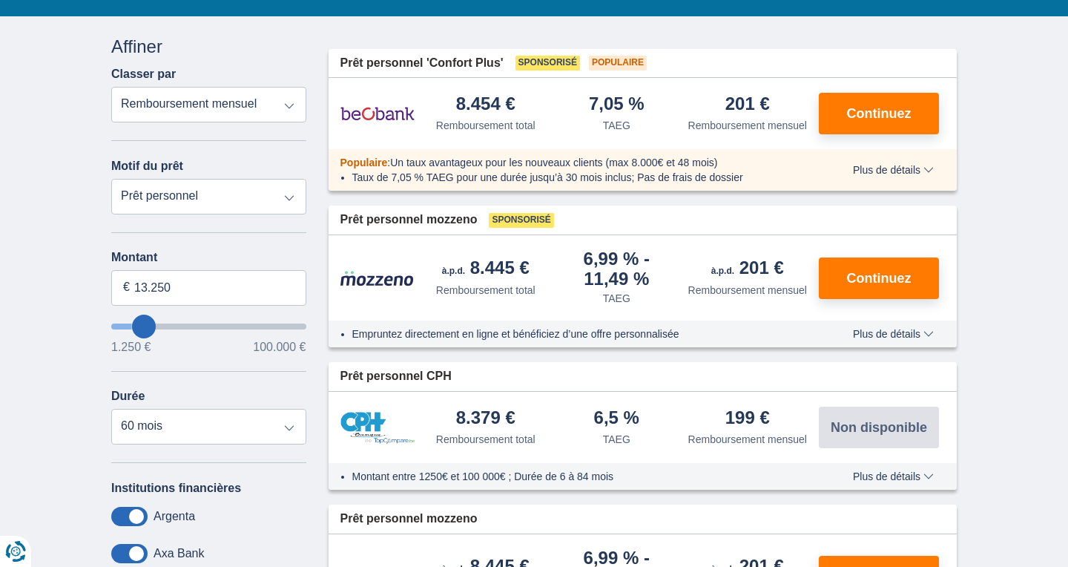
type input "7.250"
type input "7250"
select select "42"
type input "44.250"
type input "44250"
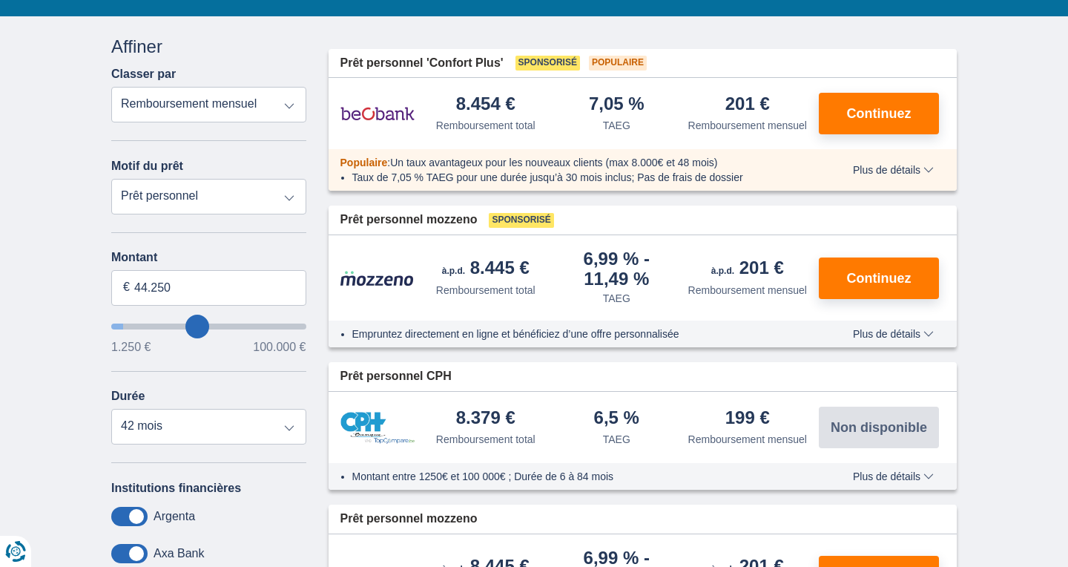
select select "120"
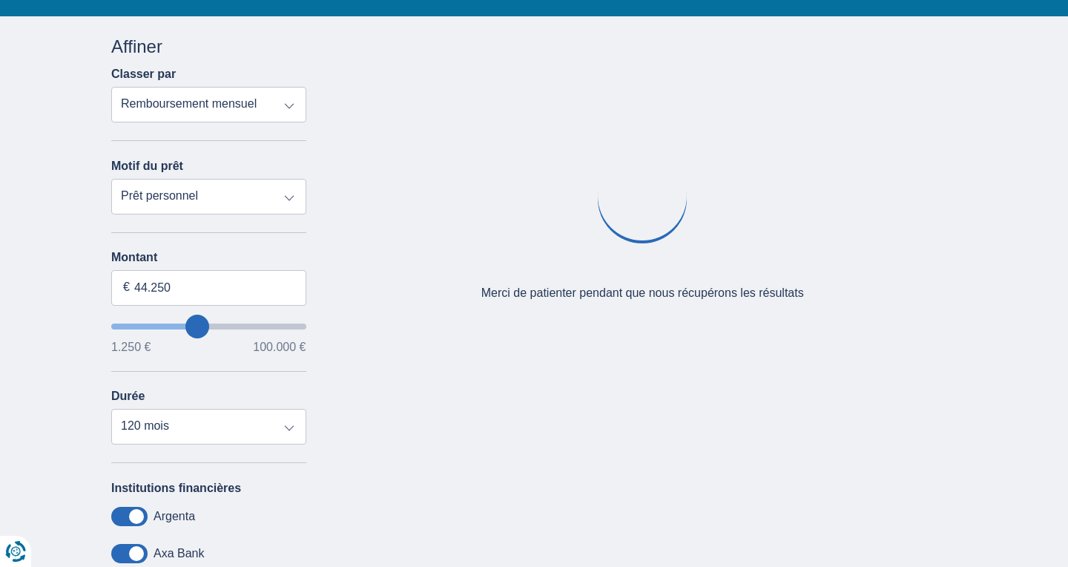
type input "44250"
click at [198, 329] on input "wantToBorrow" at bounding box center [208, 326] width 195 height 6
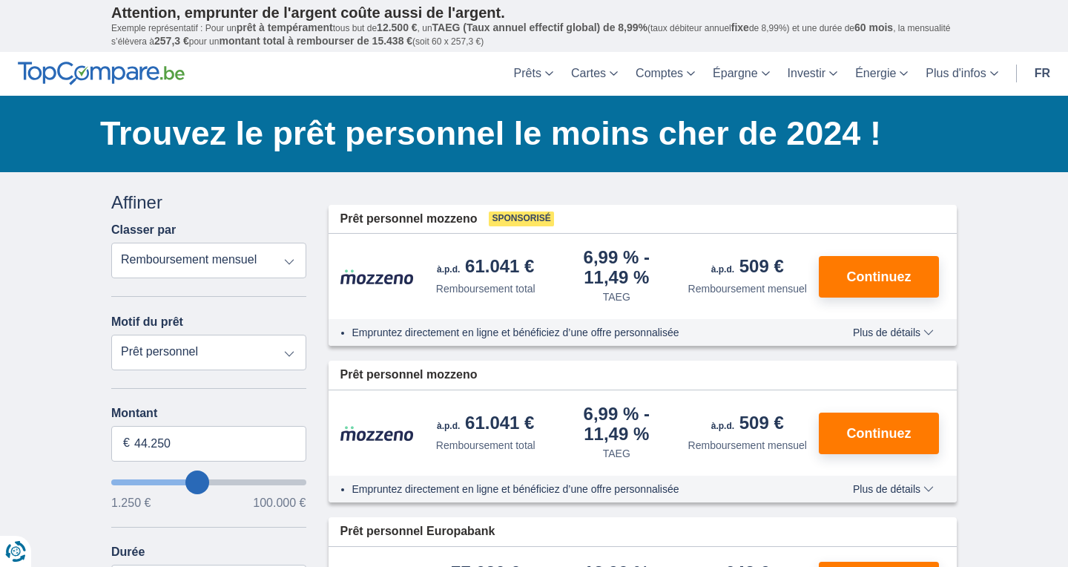
type input "41.250"
type input "41250"
type input "40.250"
type input "40250"
type input "44.250"
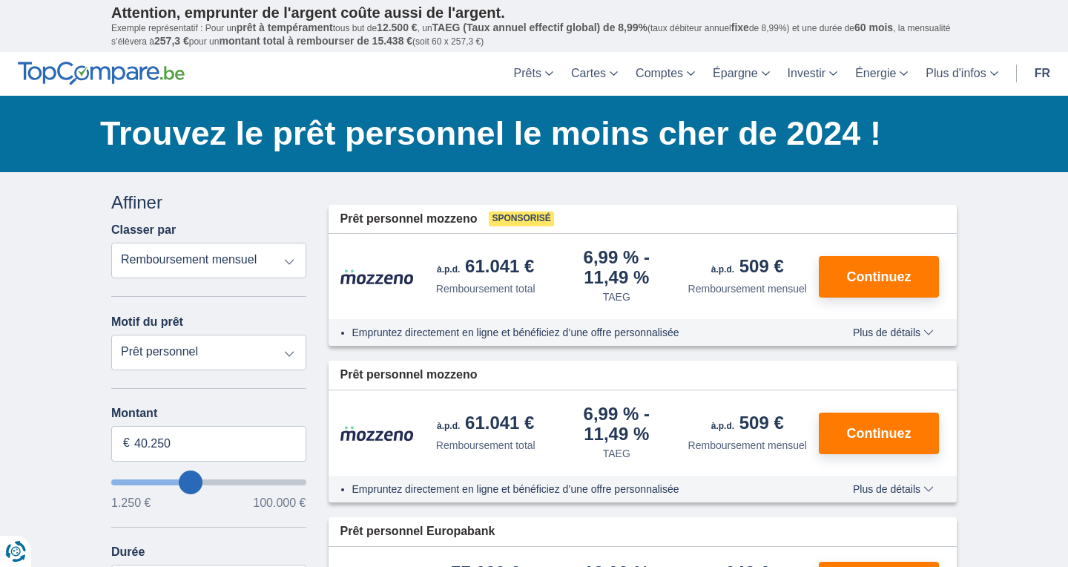
type input "44250"
drag, startPoint x: 191, startPoint y: 449, endPoint x: 111, endPoint y: 447, distance: 80.9
click at [111, 447] on input "44.250" at bounding box center [208, 444] width 195 height 36
type input "20.000"
click at [66, 497] on div "× widget.non-eligible-application.title widget.non-eligible-application.text no…" at bounding box center [534, 551] width 1068 height 759
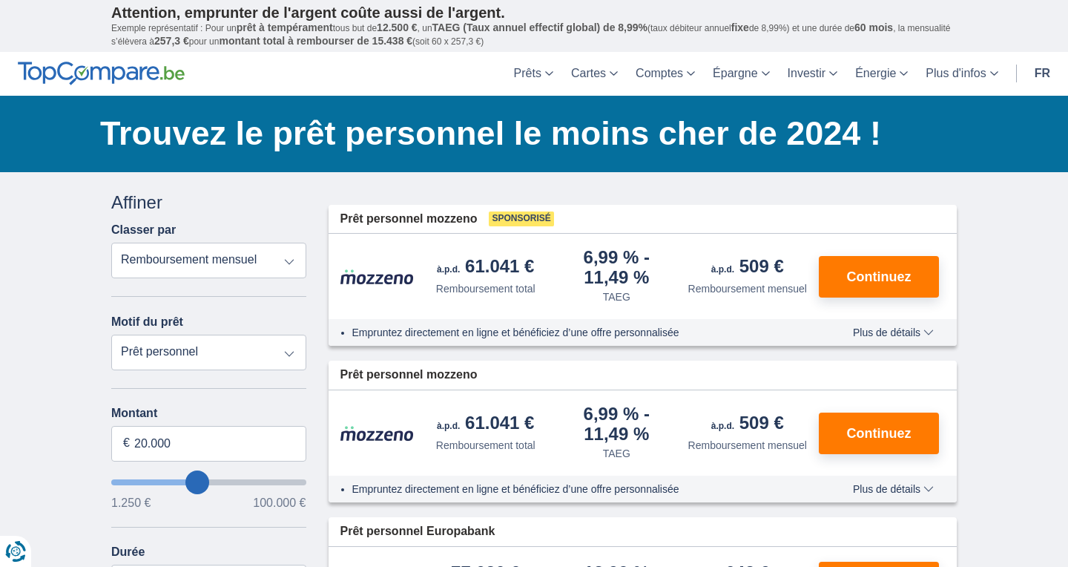
type input "20250"
select select "84"
select select "apr+"
click option "TAEG" at bounding box center [0, 0] width 0 height 0
click at [900, 334] on span "Plus de détails" at bounding box center [893, 332] width 81 height 10
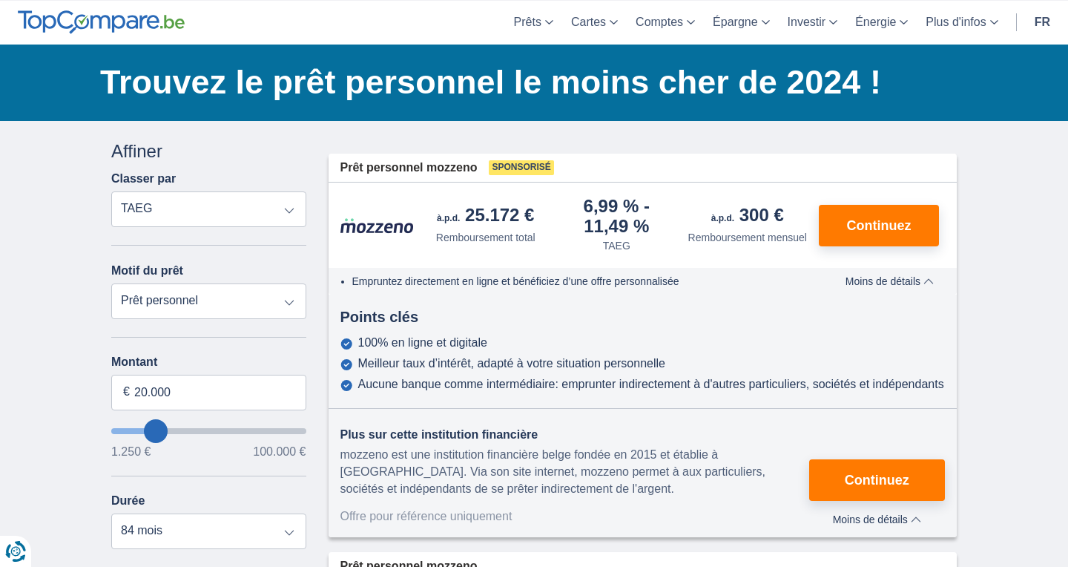
scroll to position [174, 0]
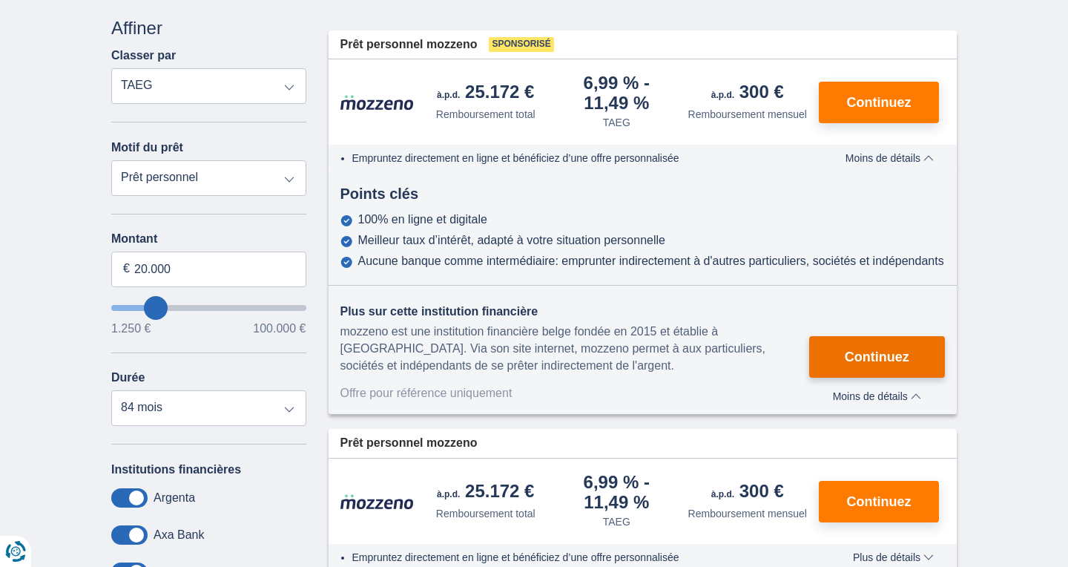
click at [870, 364] on span "Continuez" at bounding box center [877, 356] width 65 height 13
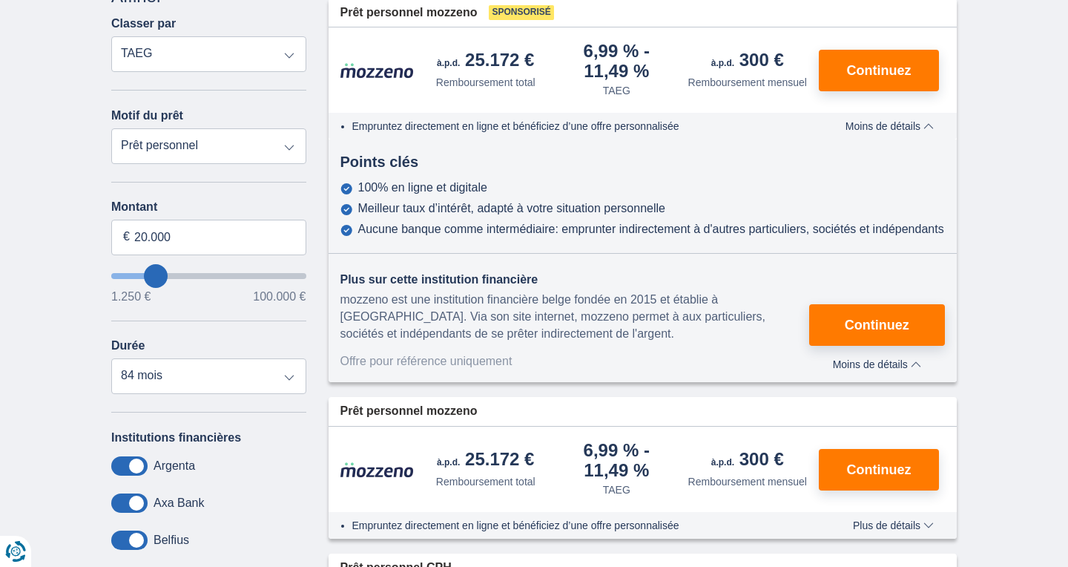
scroll to position [0, 0]
